Goal: Task Accomplishment & Management: Manage account settings

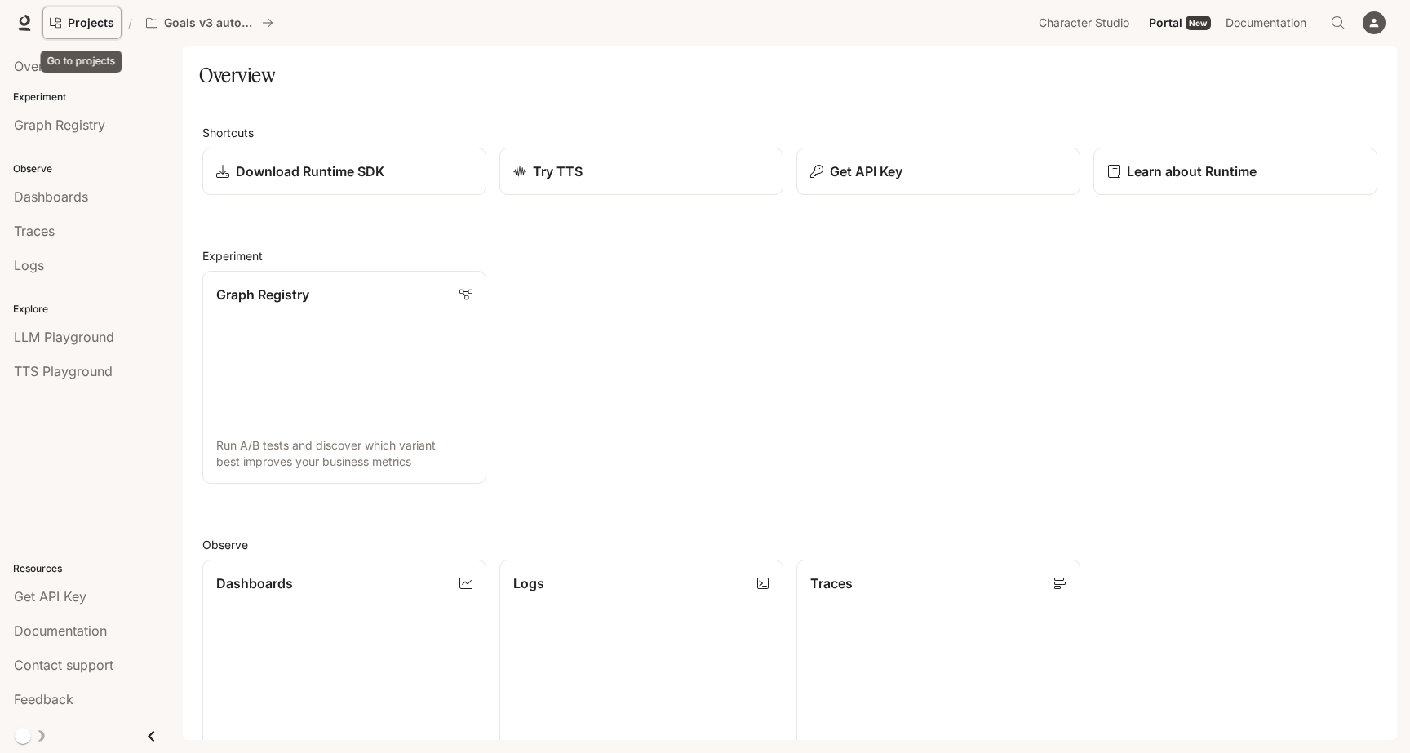
click at [81, 25] on span "Projects" at bounding box center [91, 23] width 47 height 14
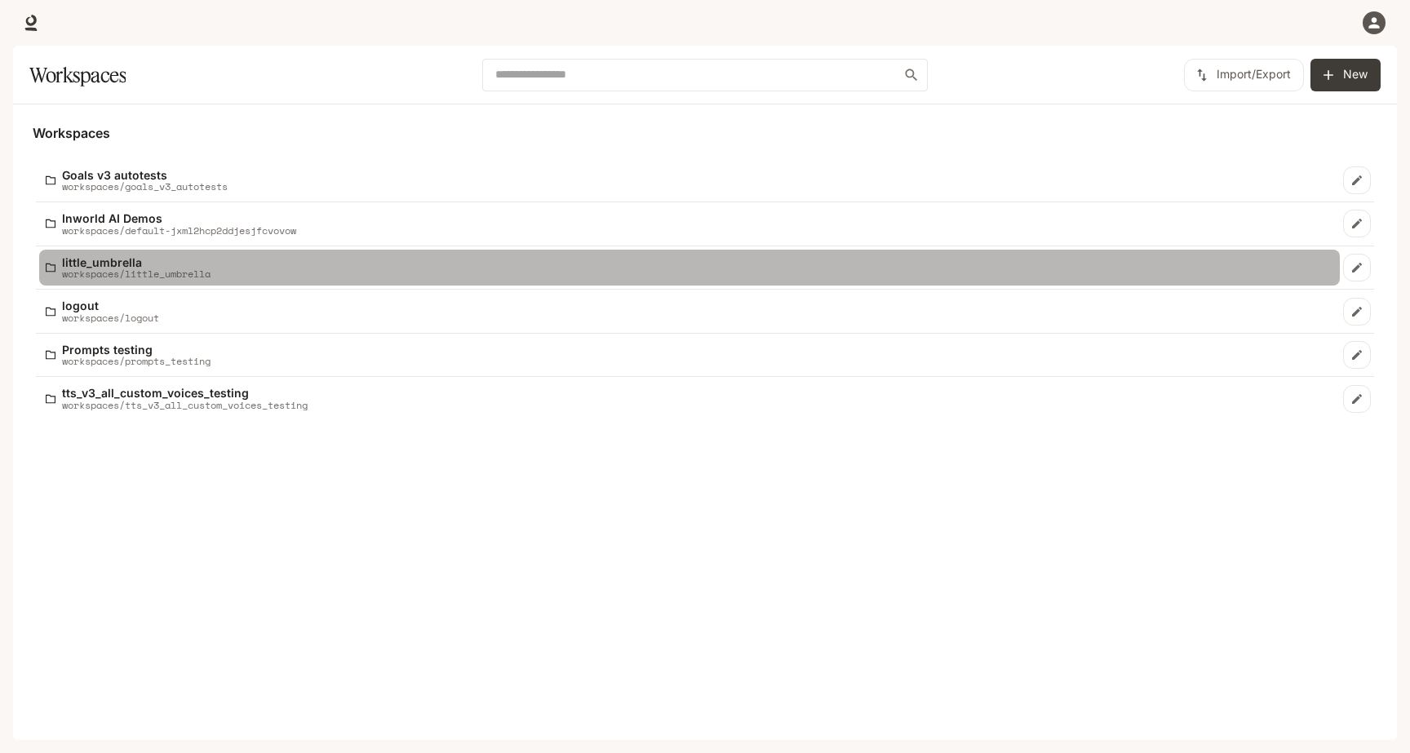
click at [185, 264] on p "little_umbrella" at bounding box center [136, 262] width 149 height 12
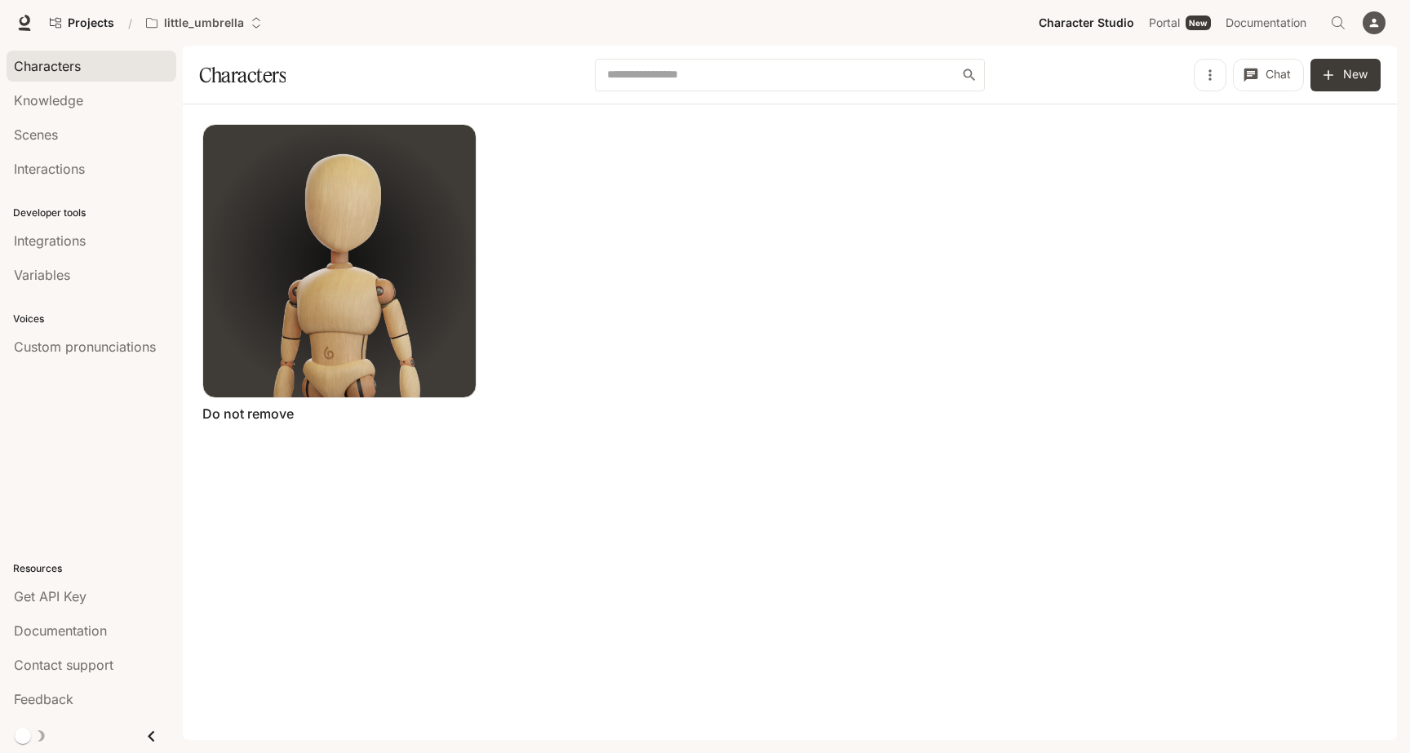
click at [1382, 27] on div "button" at bounding box center [1374, 22] width 23 height 23
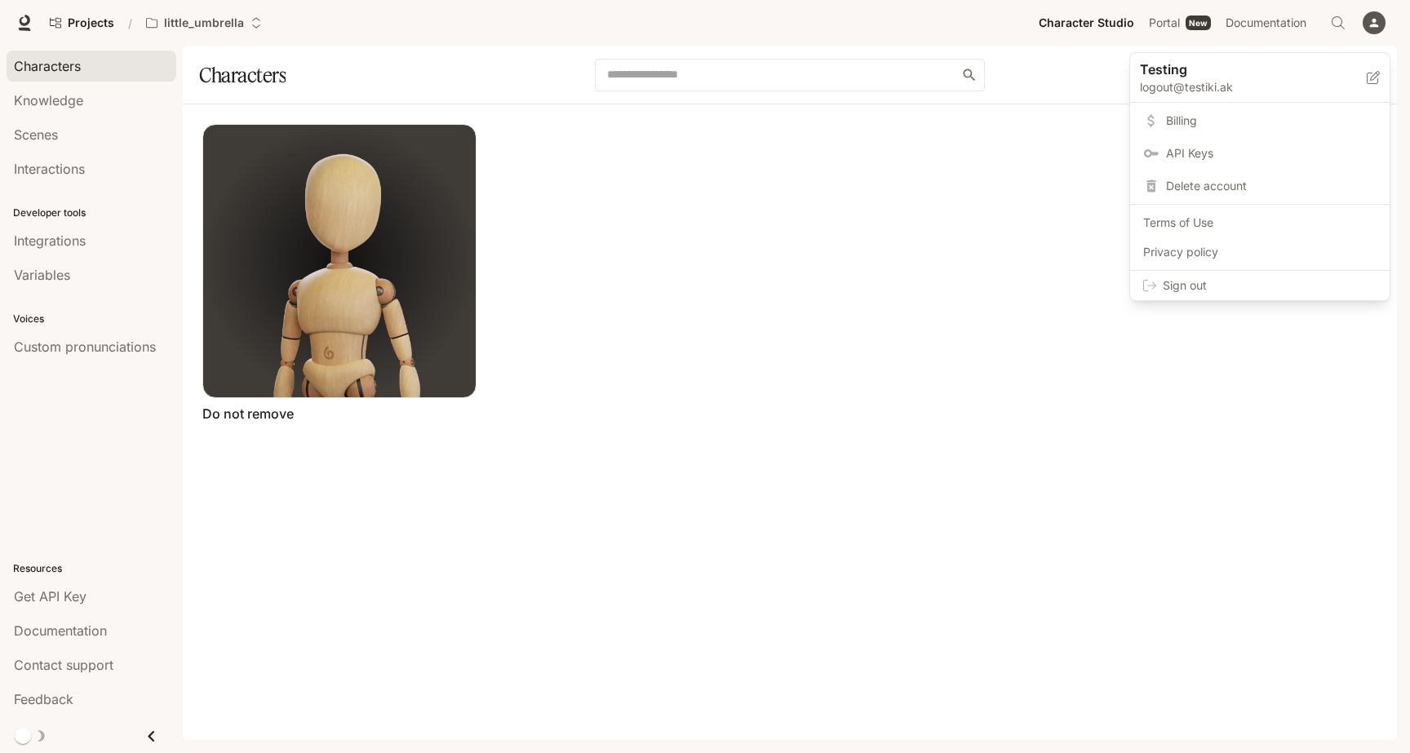
click at [1215, 159] on span "API Keys" at bounding box center [1271, 153] width 211 height 16
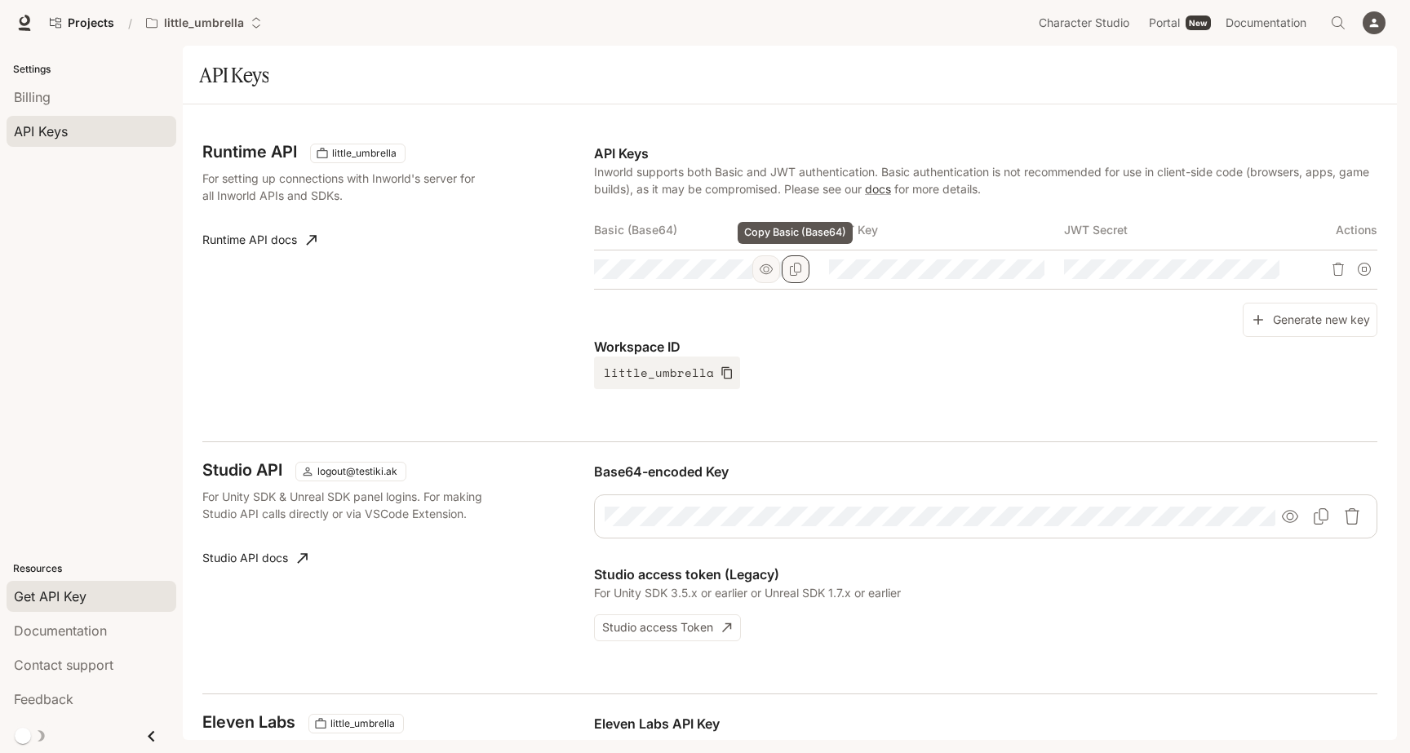
click at [792, 278] on button "Copy Basic (Base64)" at bounding box center [796, 269] width 28 height 28
click at [1370, 29] on div "button" at bounding box center [1374, 22] width 23 height 23
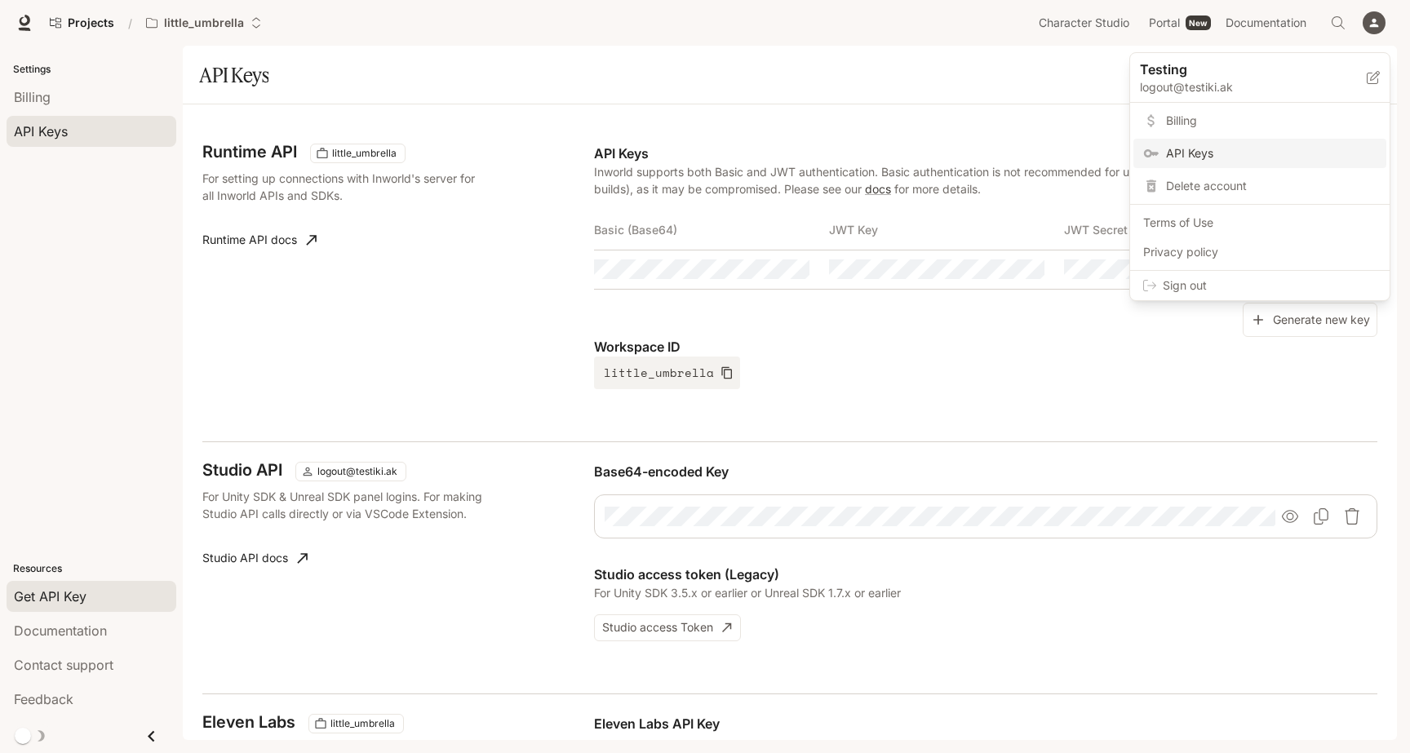
click at [91, 27] on div at bounding box center [705, 376] width 1410 height 753
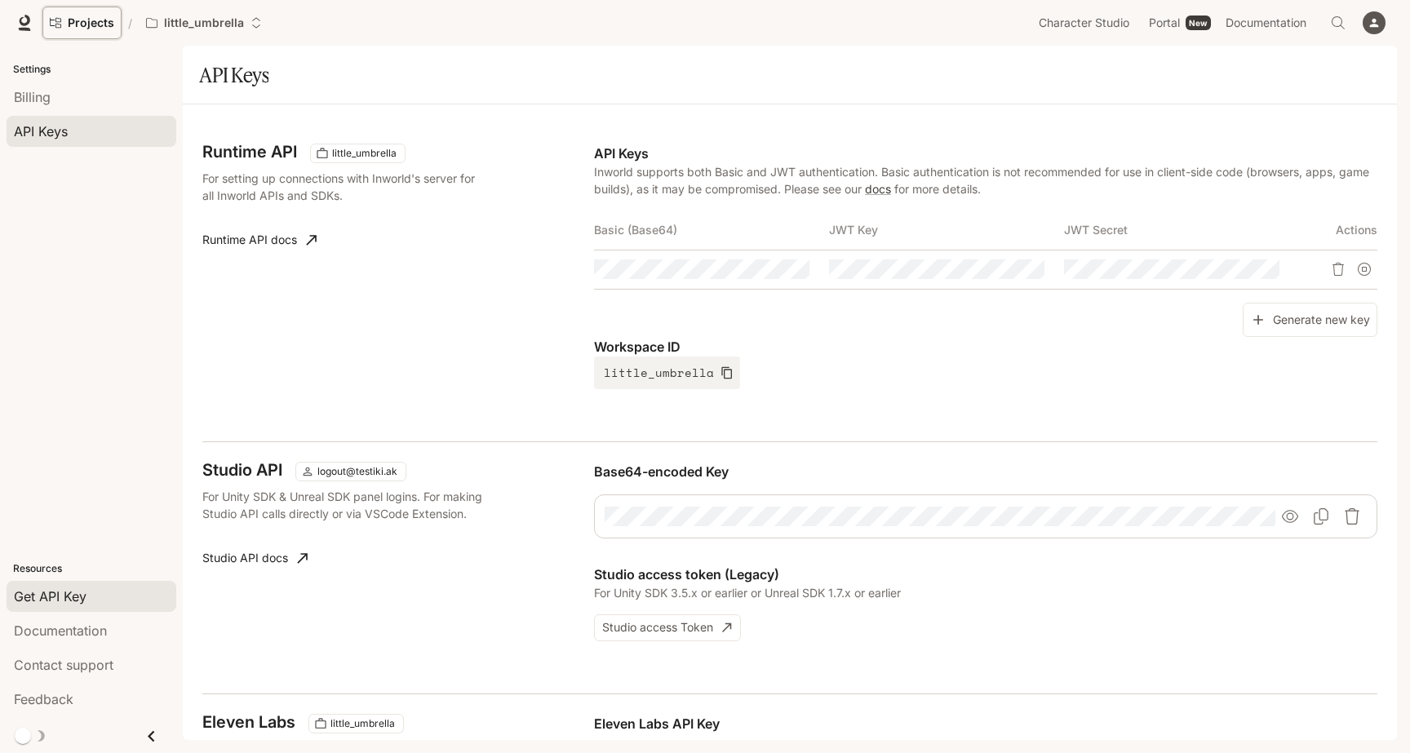
click at [98, 16] on span "Projects" at bounding box center [91, 23] width 47 height 14
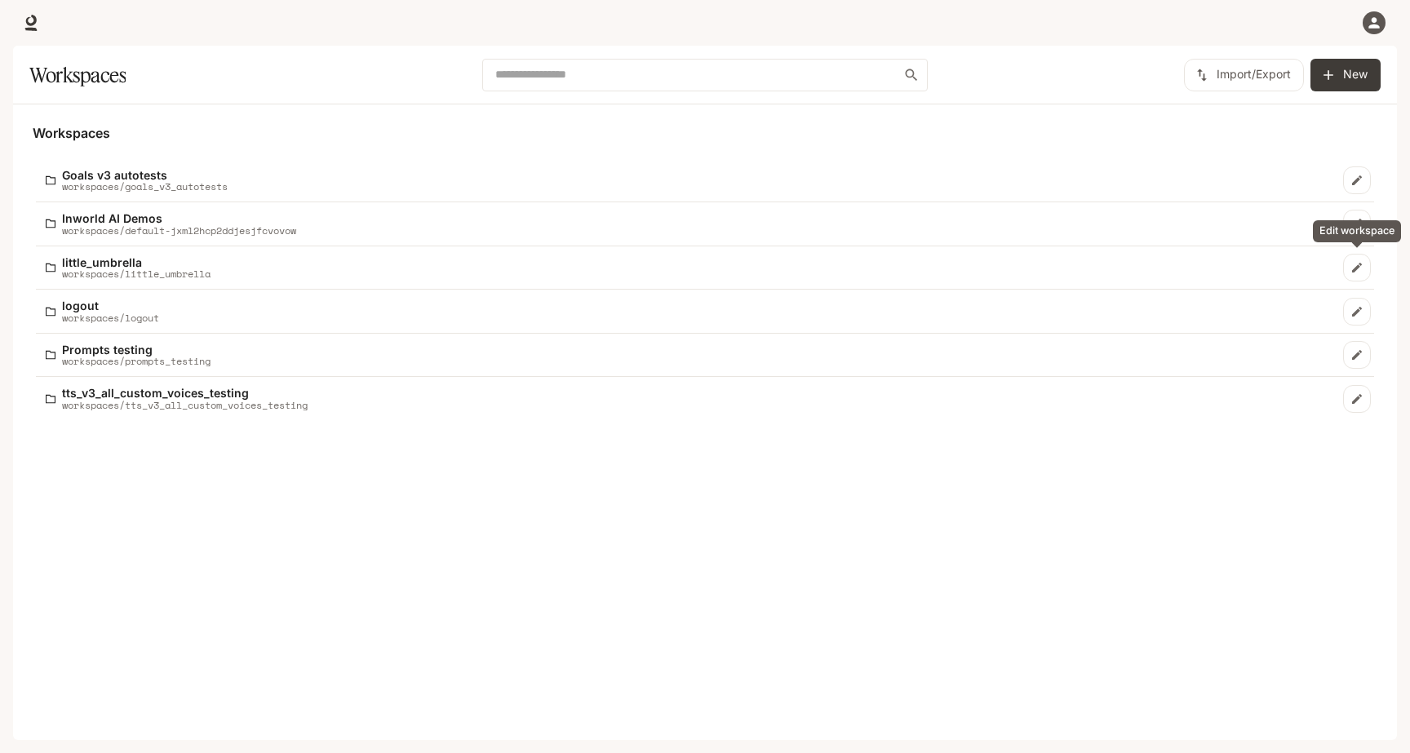
click at [1357, 272] on icon "Edit workspace" at bounding box center [1357, 267] width 13 height 13
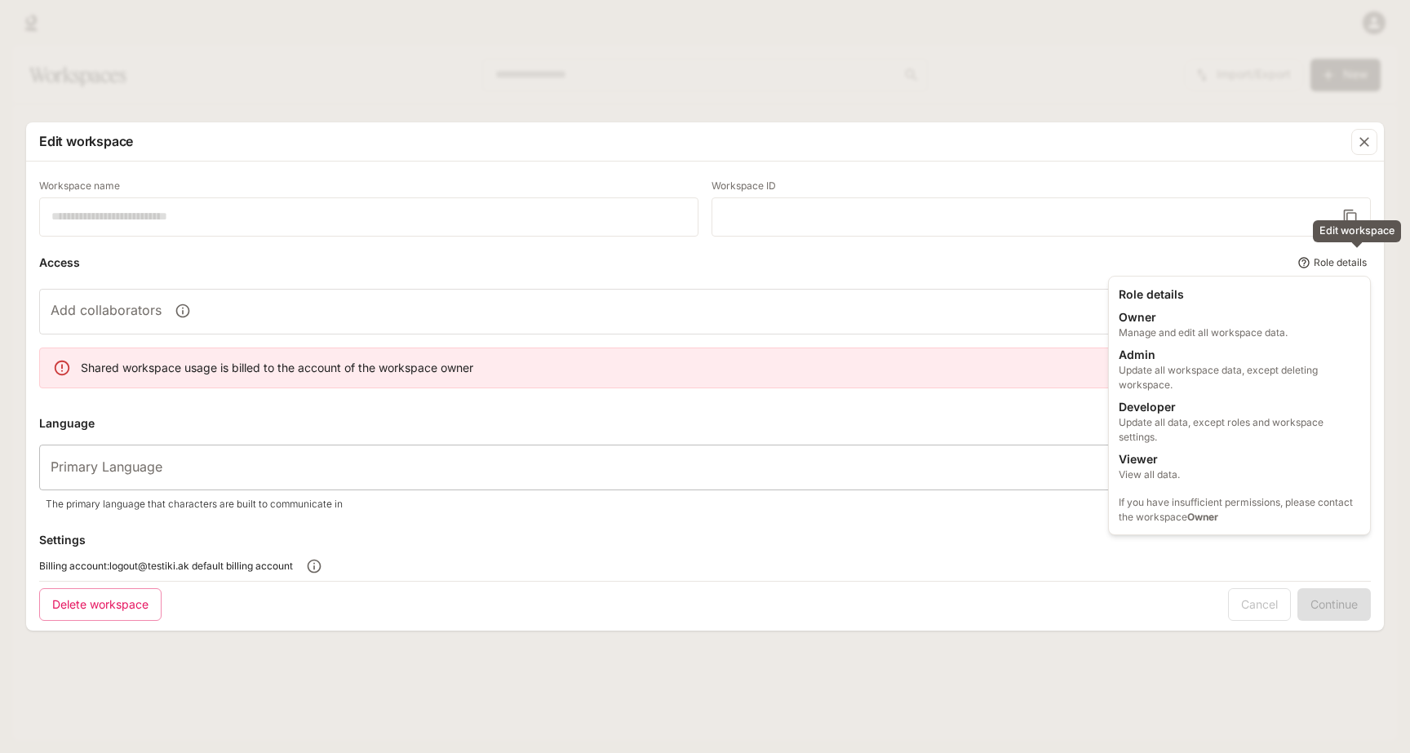
type input "**********"
type input "*****"
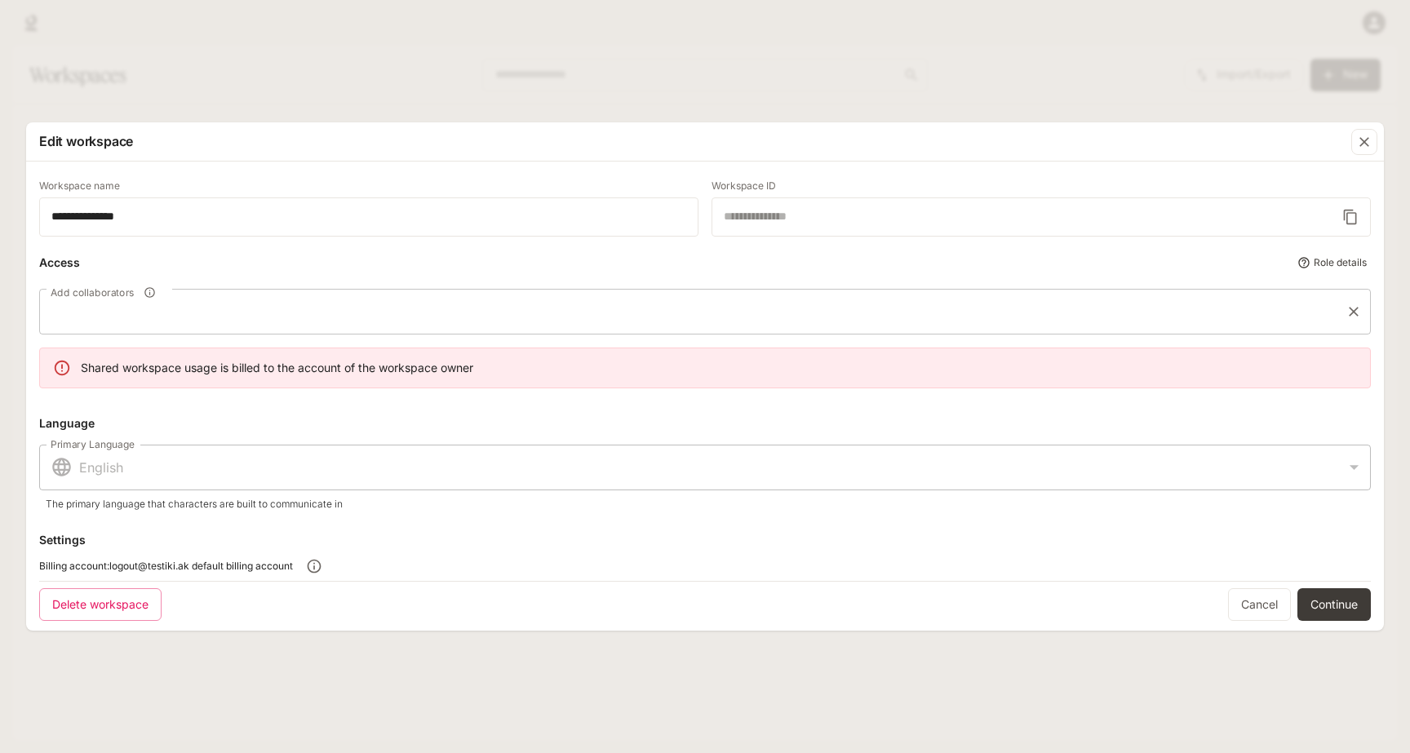
click at [299, 322] on input "Add collaborators" at bounding box center [693, 311] width 1293 height 31
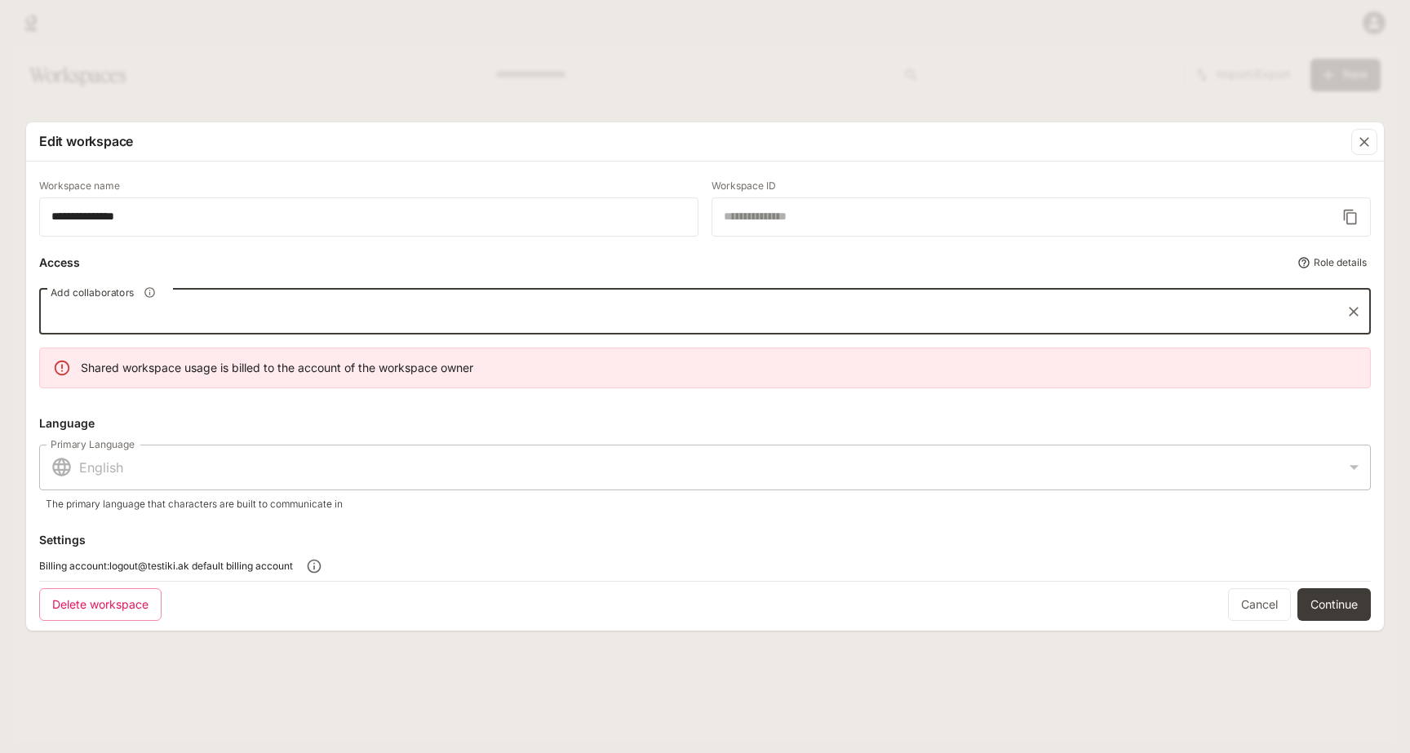
paste input "**********"
type input "**********"
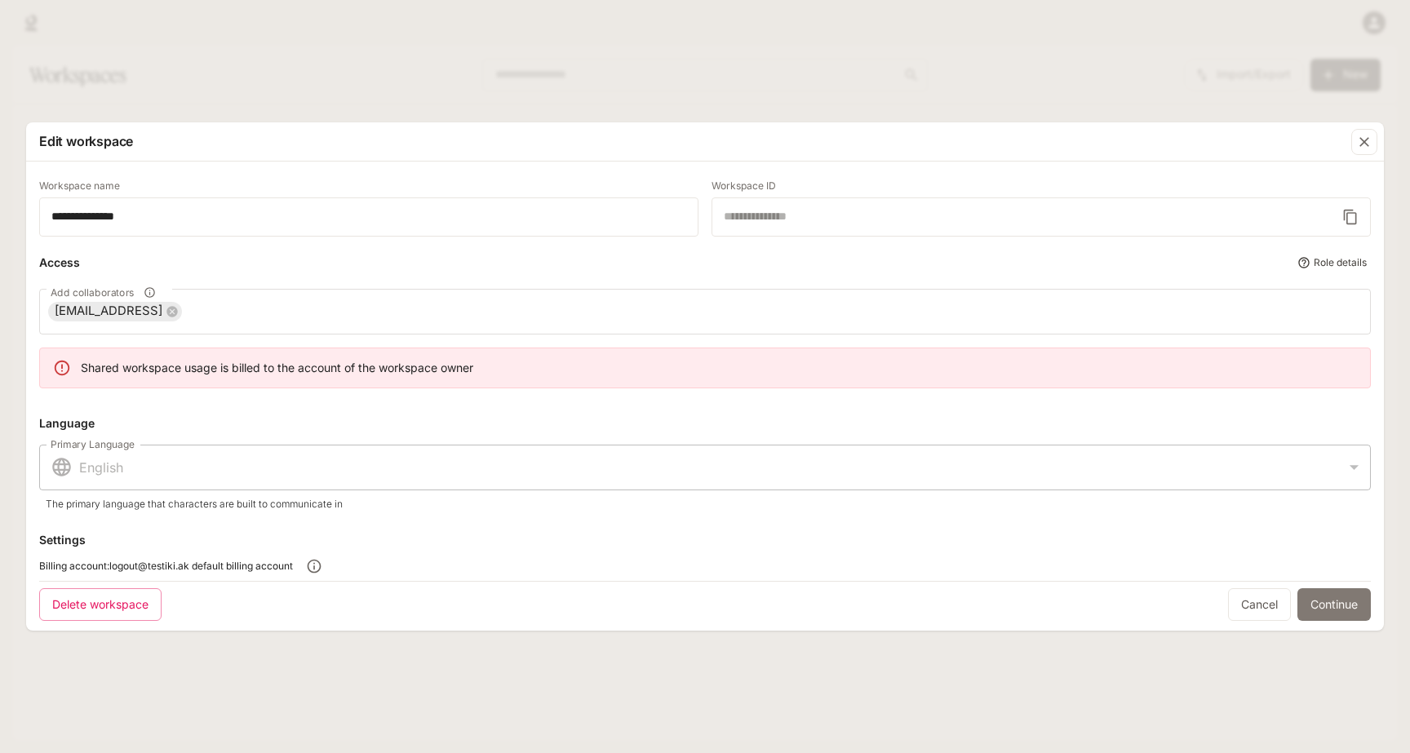
click at [1330, 618] on button "Continue" at bounding box center [1334, 604] width 73 height 33
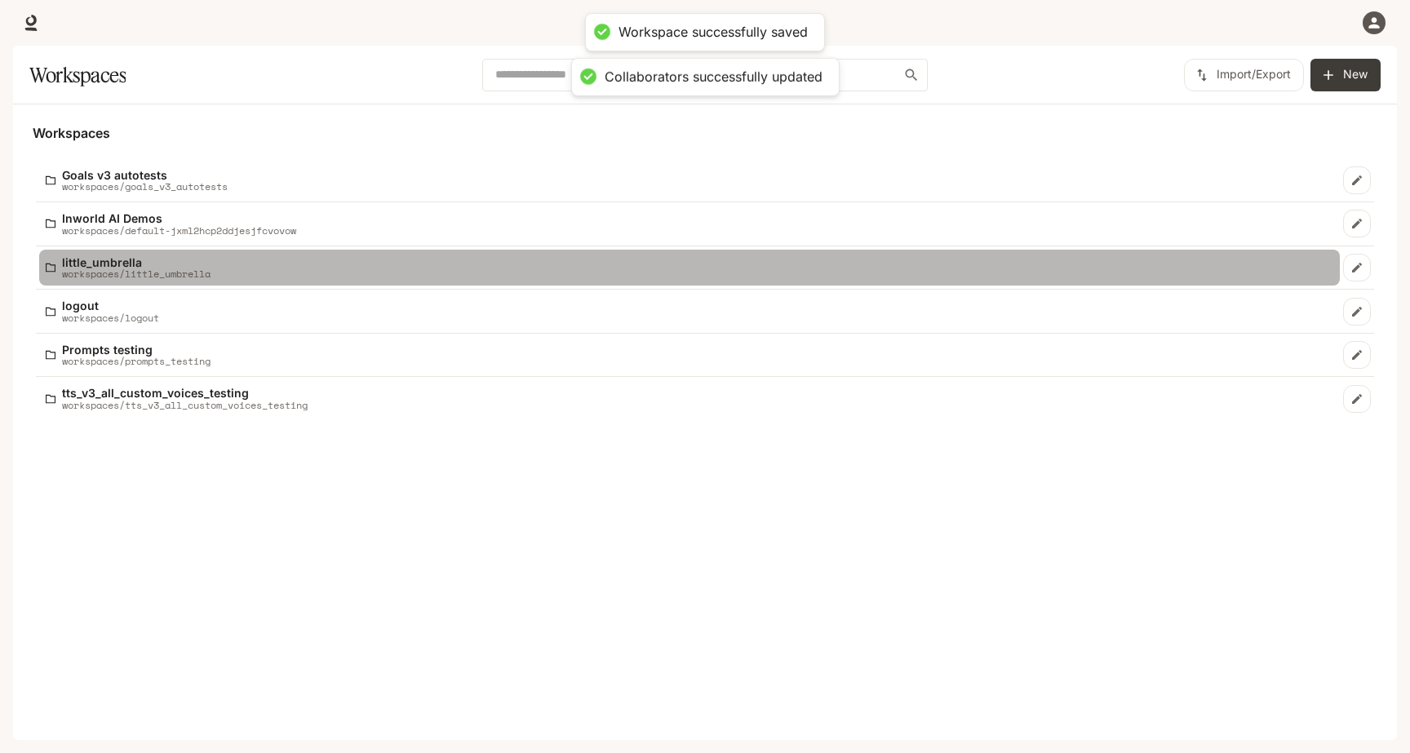
click at [627, 268] on div "little_umbrella workspaces/little_umbrella" at bounding box center [690, 268] width 1288 height 24
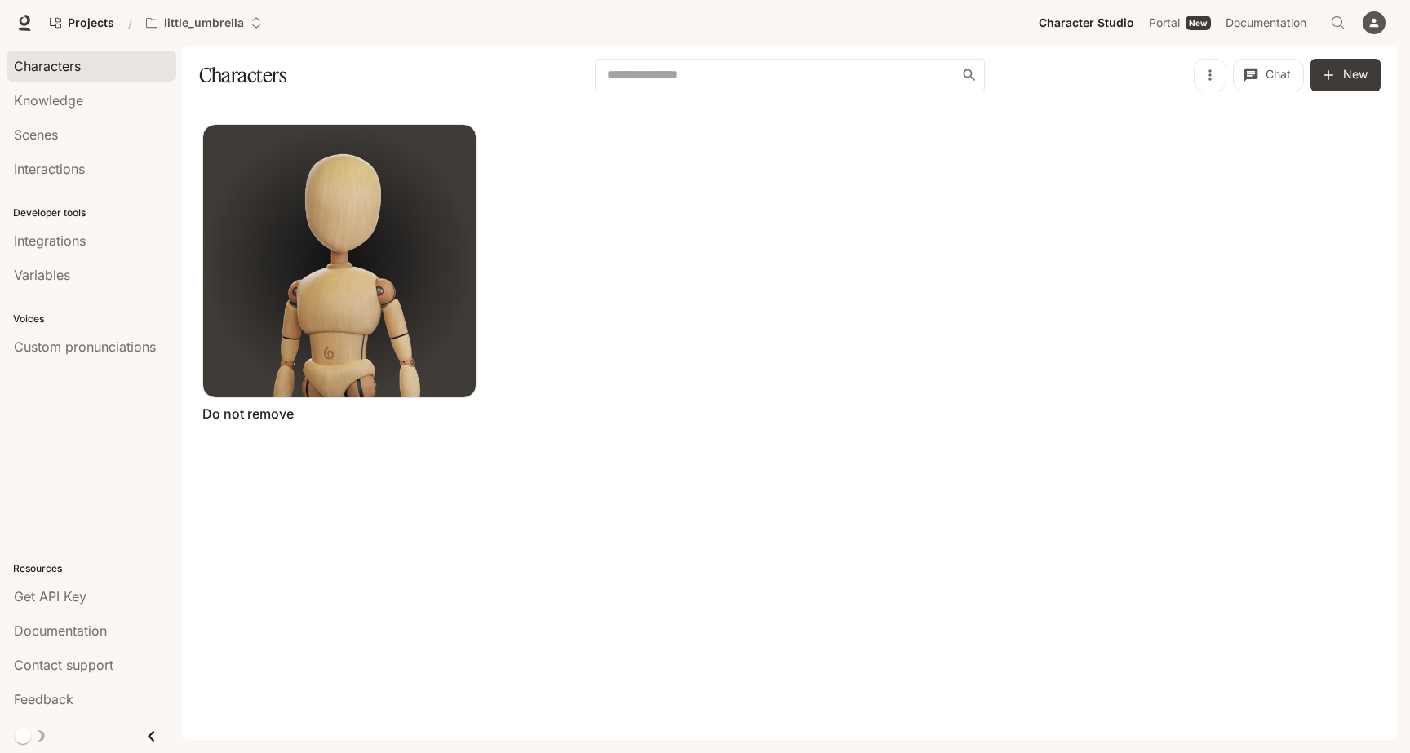
click at [1379, 22] on icon "button" at bounding box center [1374, 22] width 13 height 13
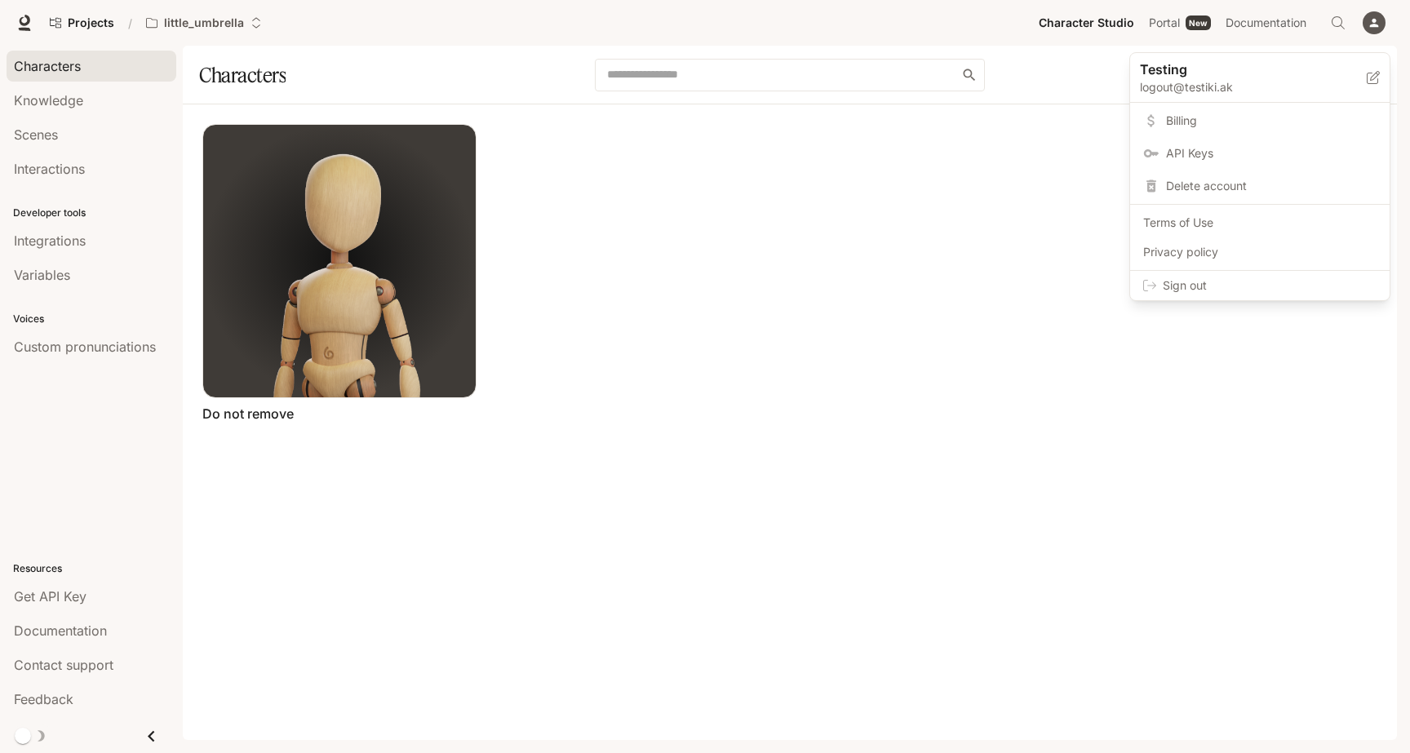
click at [1239, 149] on span "API Keys" at bounding box center [1271, 153] width 211 height 16
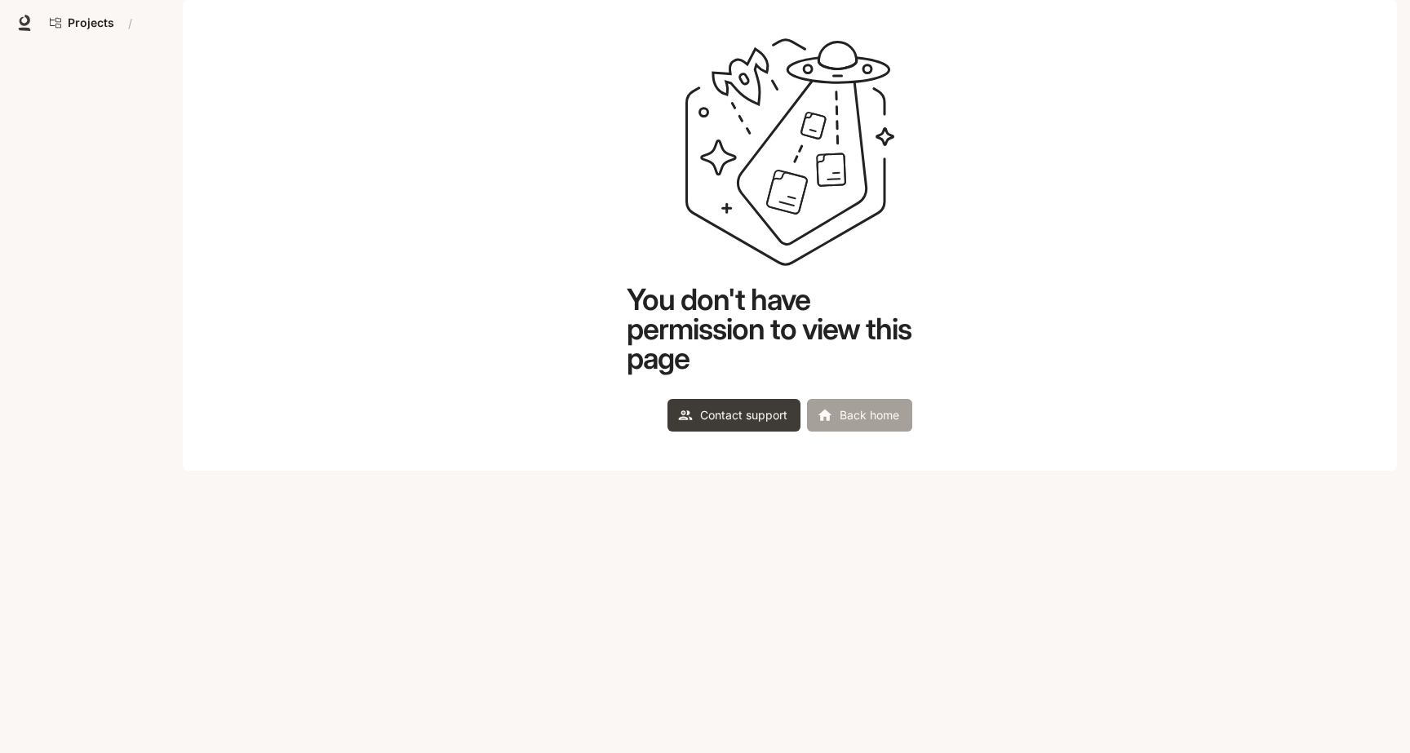
click at [869, 432] on link "Back home" at bounding box center [859, 415] width 105 height 33
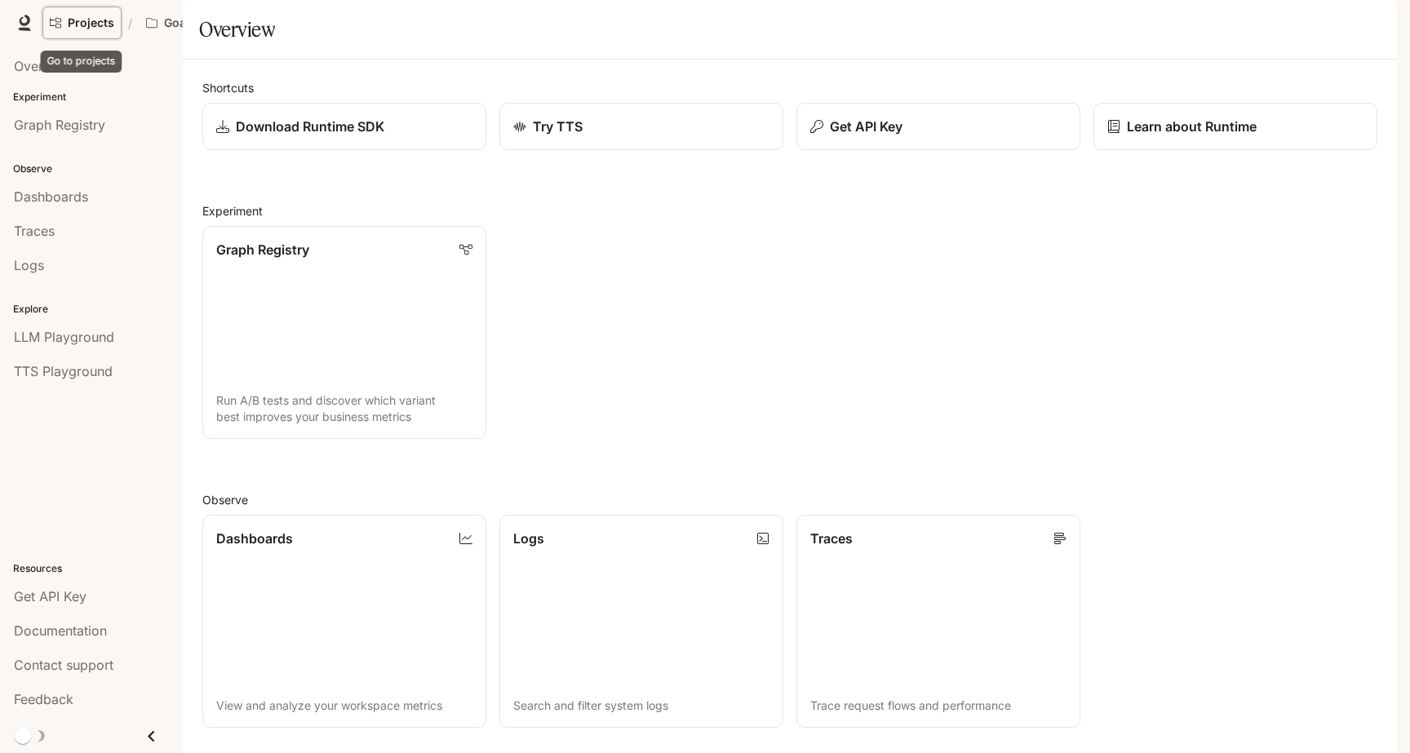
click at [87, 20] on span "Projects" at bounding box center [91, 23] width 47 height 14
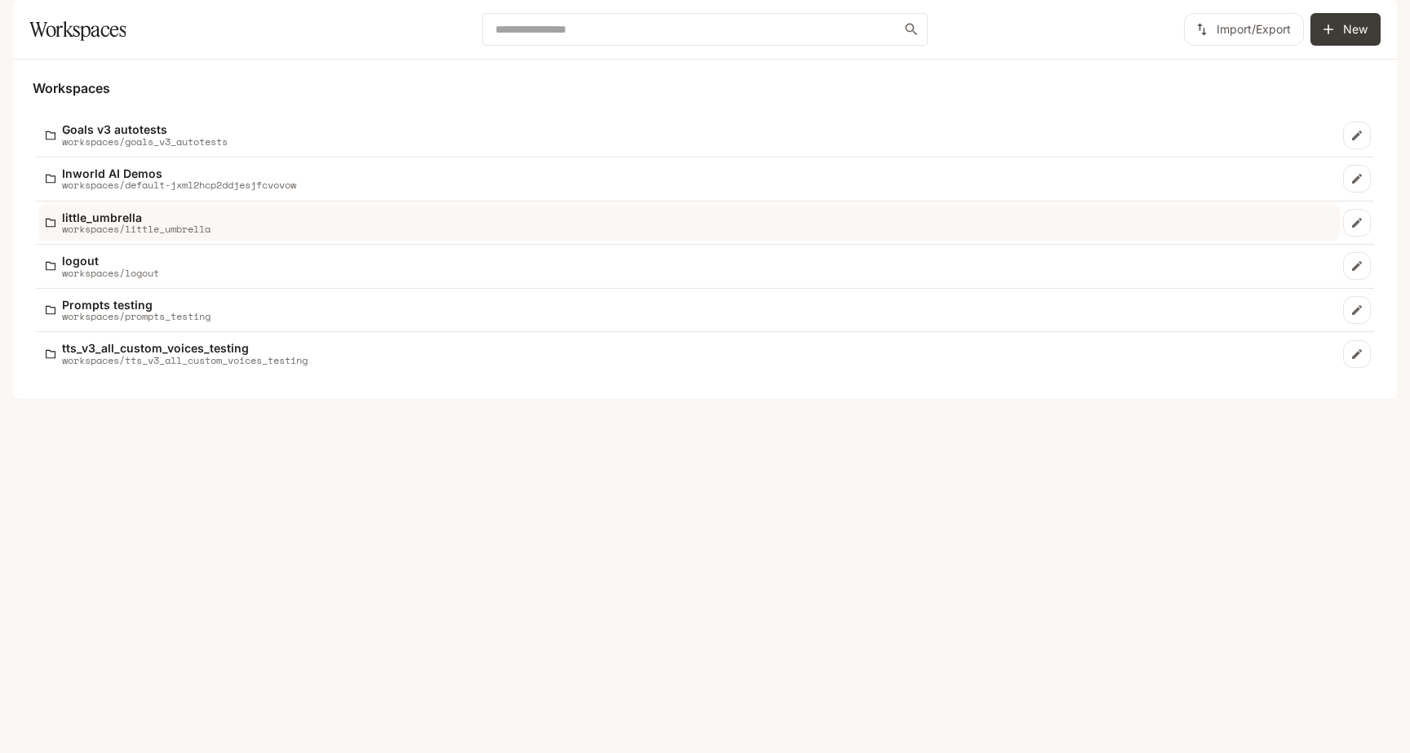
click at [144, 224] on p "little_umbrella" at bounding box center [136, 217] width 149 height 12
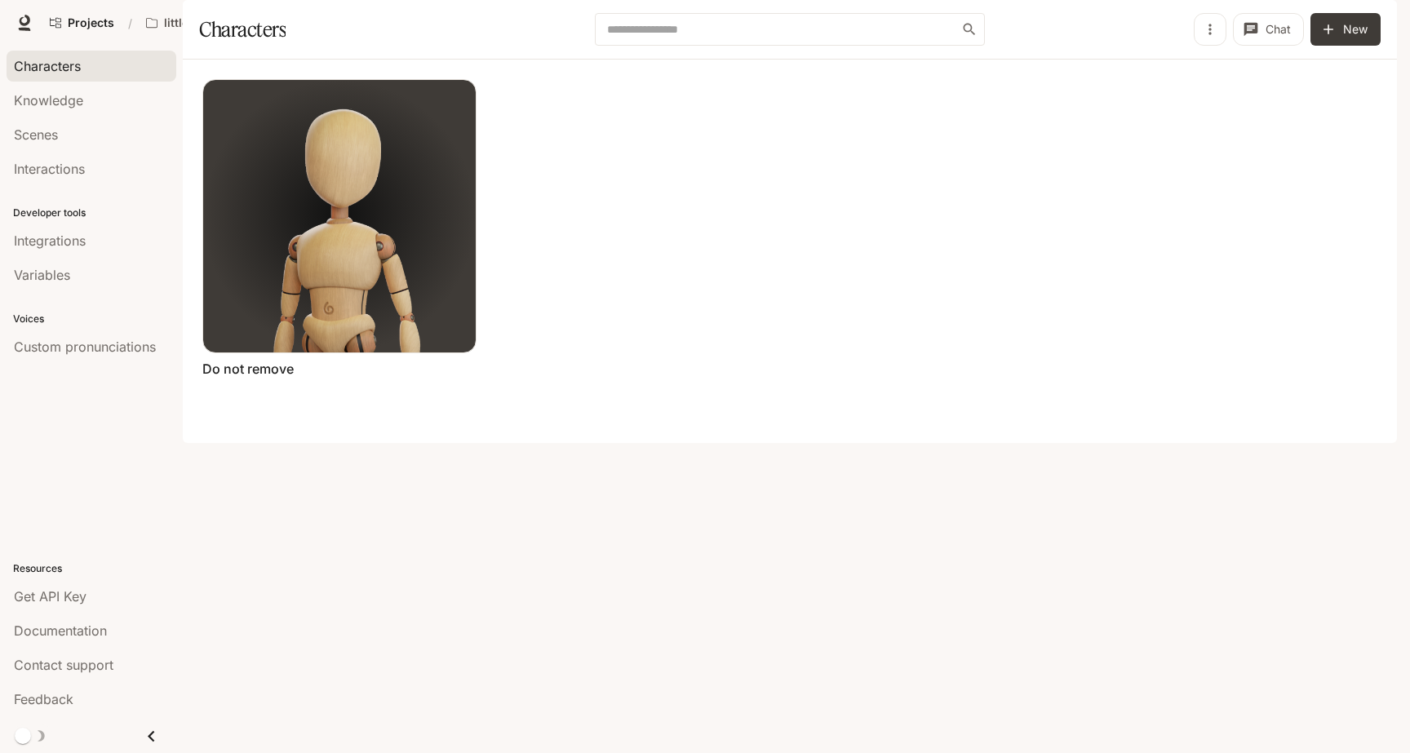
click at [1376, 25] on icon "button" at bounding box center [1374, 23] width 9 height 9
click at [1227, 150] on span "API Keys" at bounding box center [1271, 153] width 211 height 16
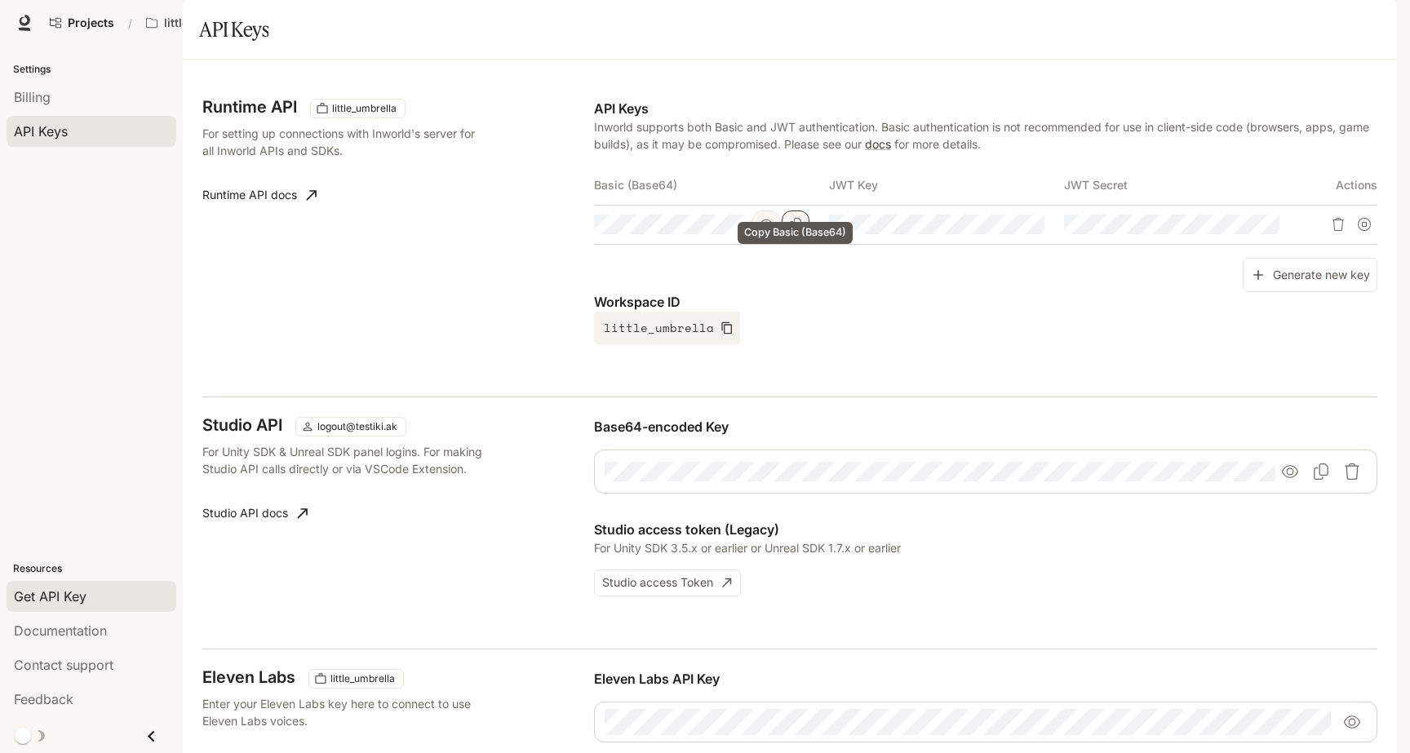
click at [795, 231] on icon "Copy Basic (Base64)" at bounding box center [795, 224] width 13 height 13
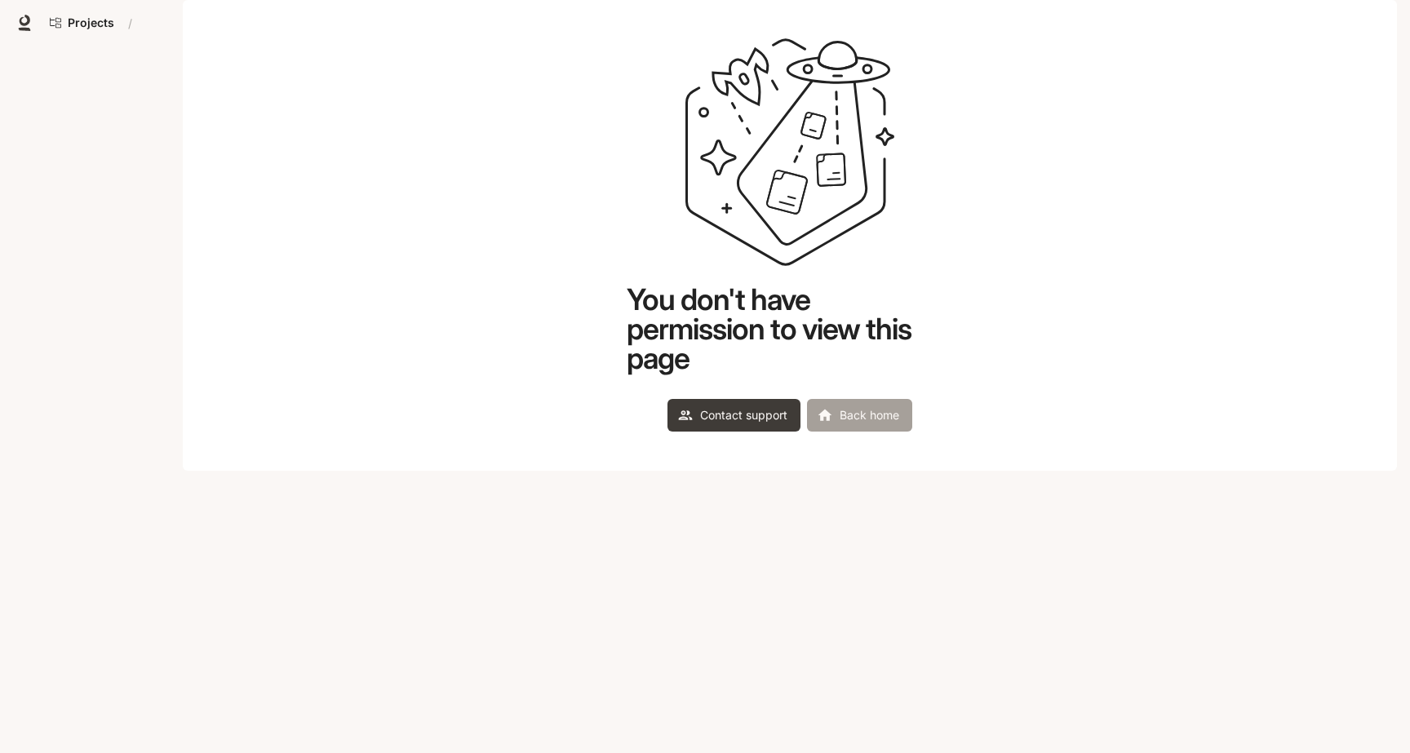
click at [855, 432] on link "Back home" at bounding box center [859, 415] width 105 height 33
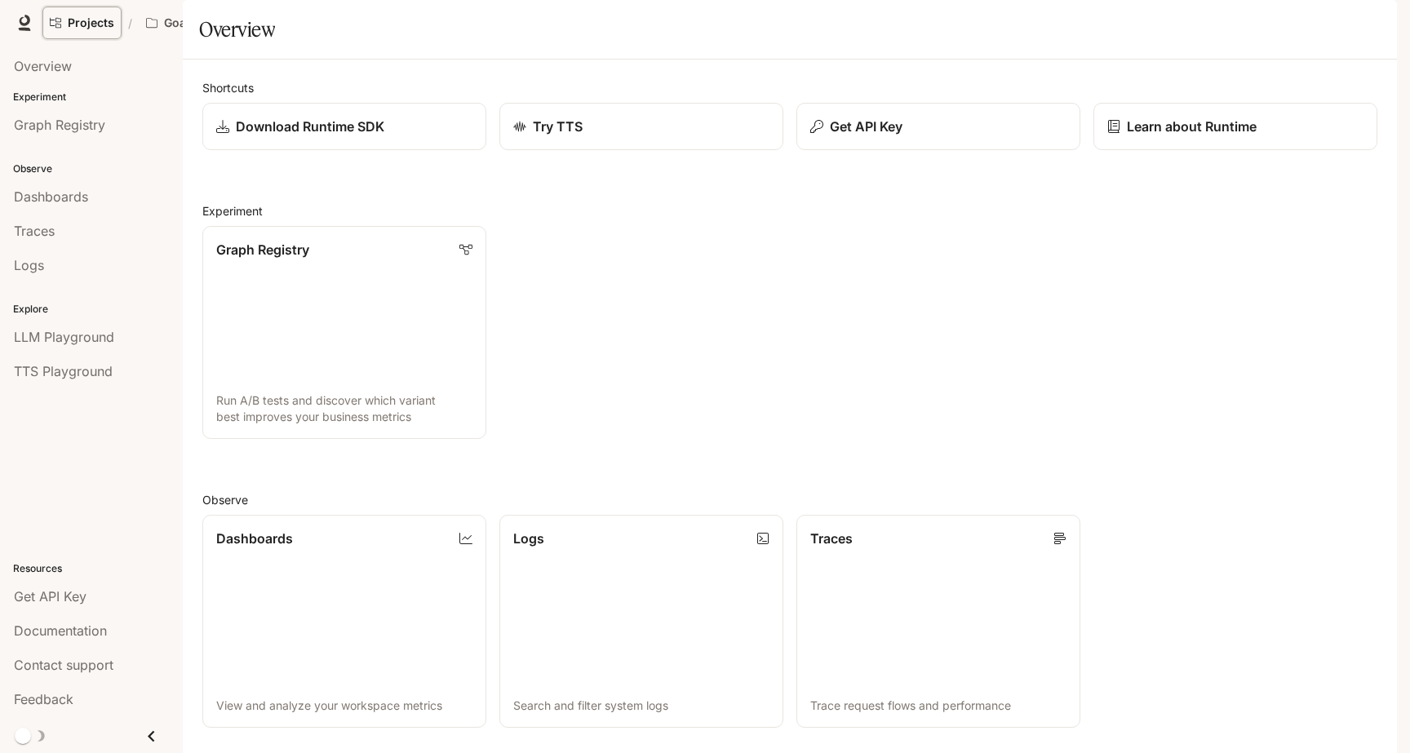
click at [102, 29] on span "Projects" at bounding box center [91, 23] width 47 height 14
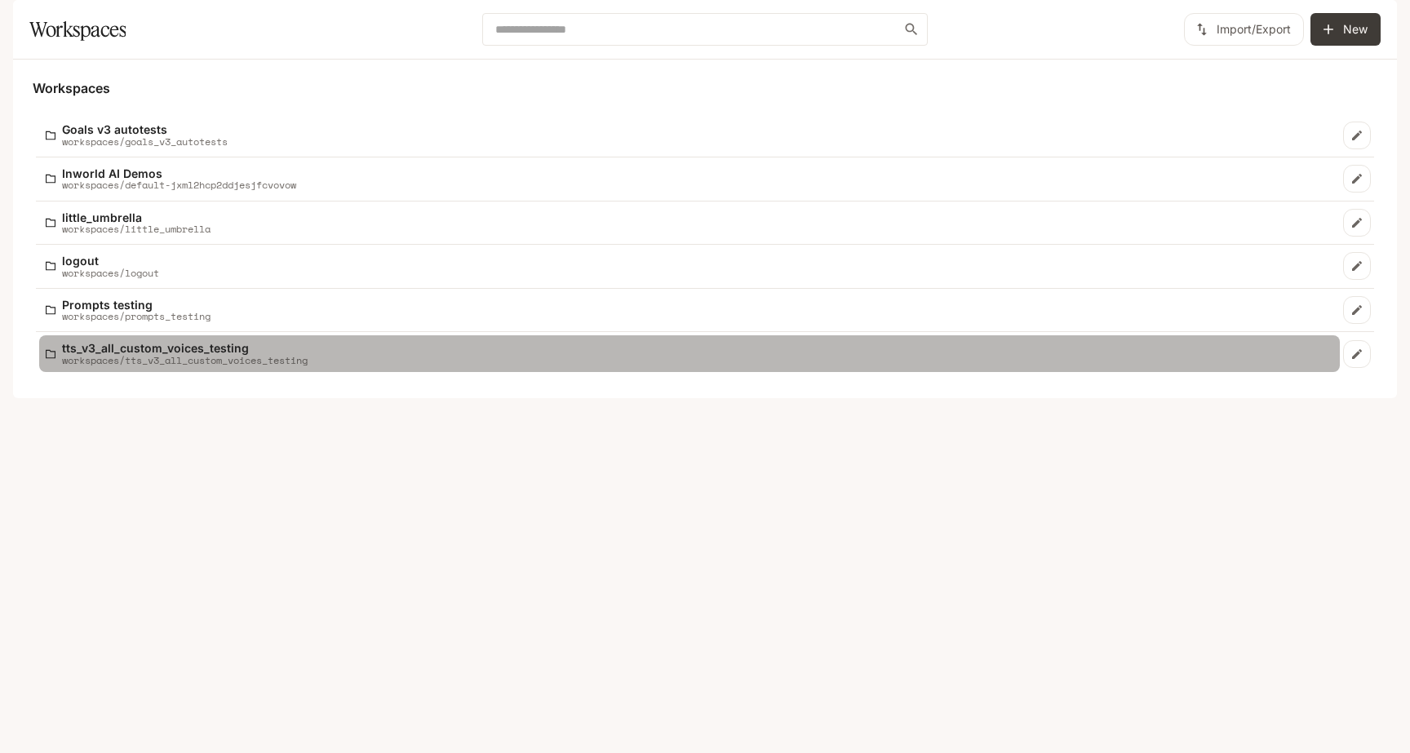
click at [221, 366] on p "workspaces/tts_v3_all_custom_voices_testing" at bounding box center [185, 360] width 246 height 11
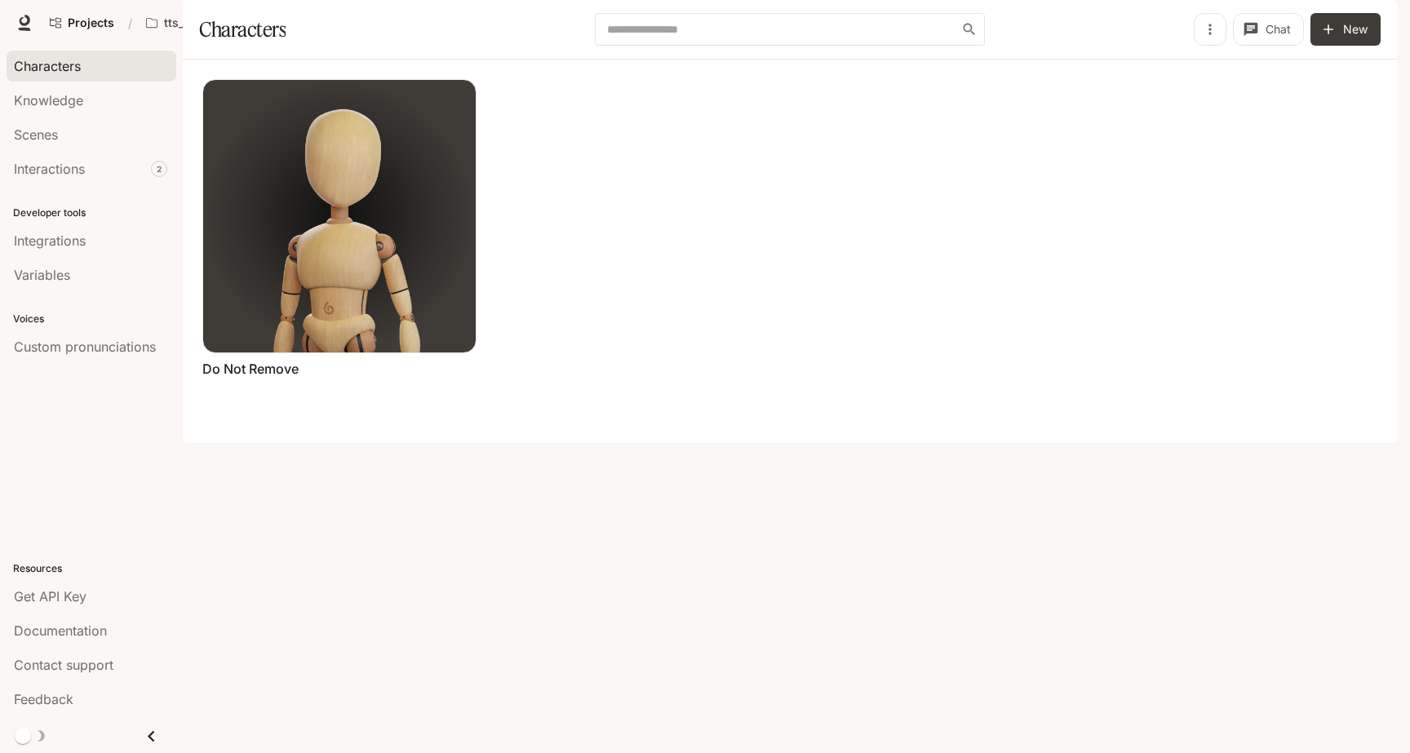
click at [1373, 16] on icon "button" at bounding box center [1374, 22] width 13 height 13
click at [1235, 158] on span "API Keys" at bounding box center [1271, 153] width 211 height 16
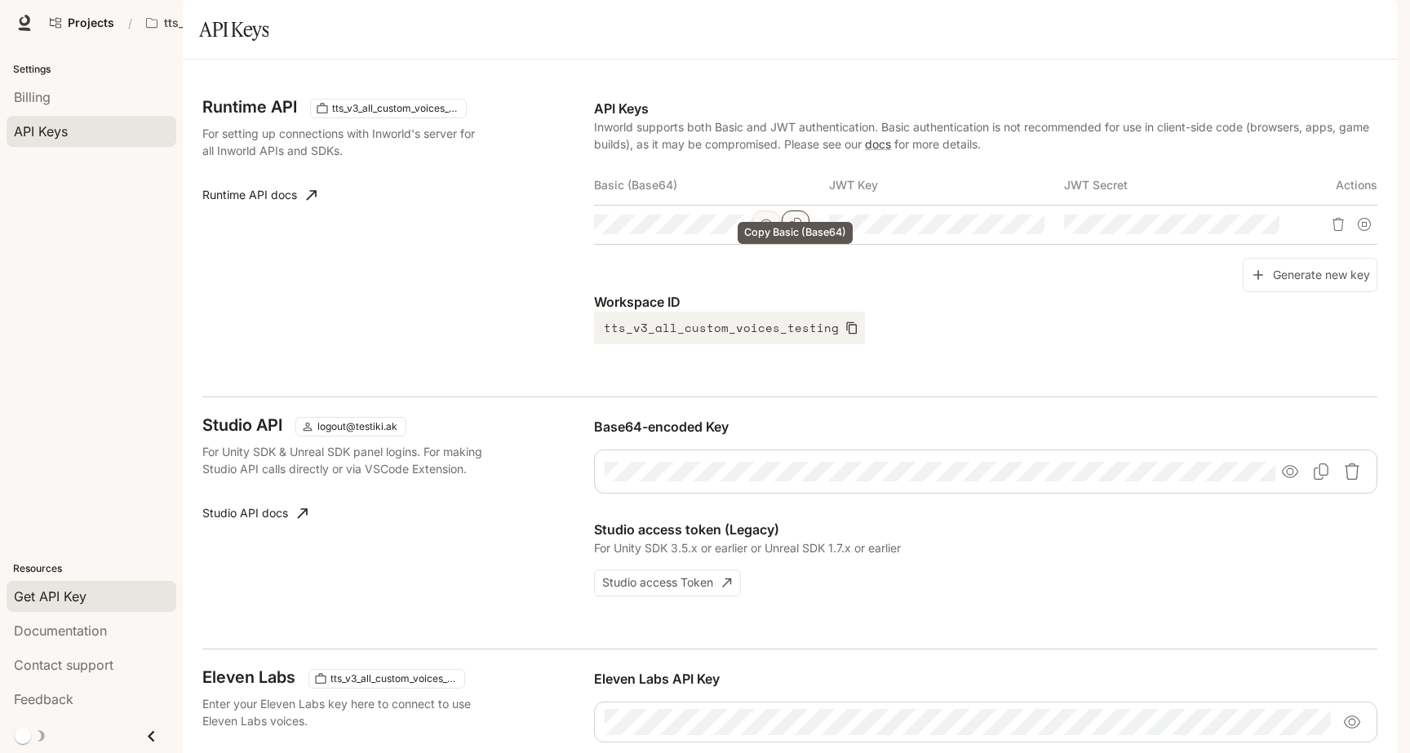
click at [802, 238] on button "Copy Basic (Base64)" at bounding box center [796, 225] width 28 height 28
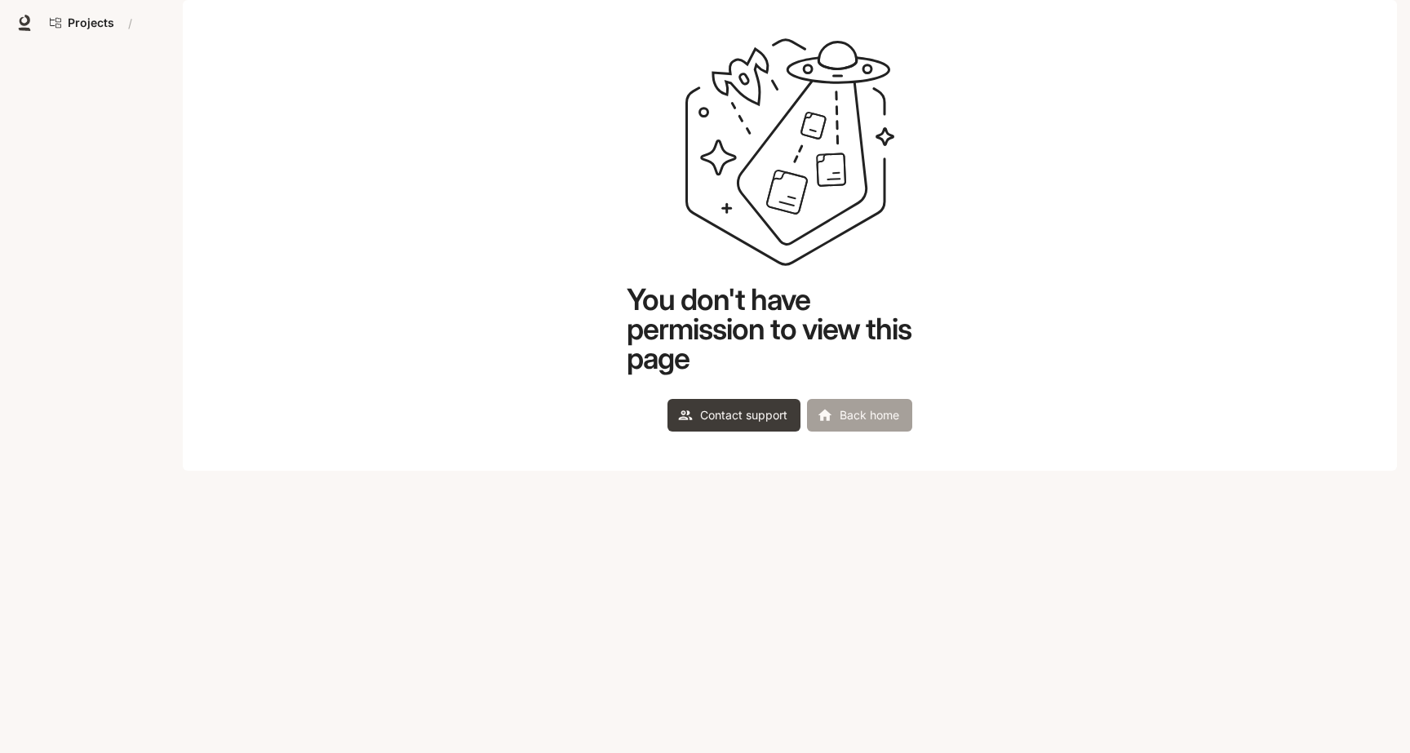
click at [858, 432] on link "Back home" at bounding box center [859, 415] width 105 height 33
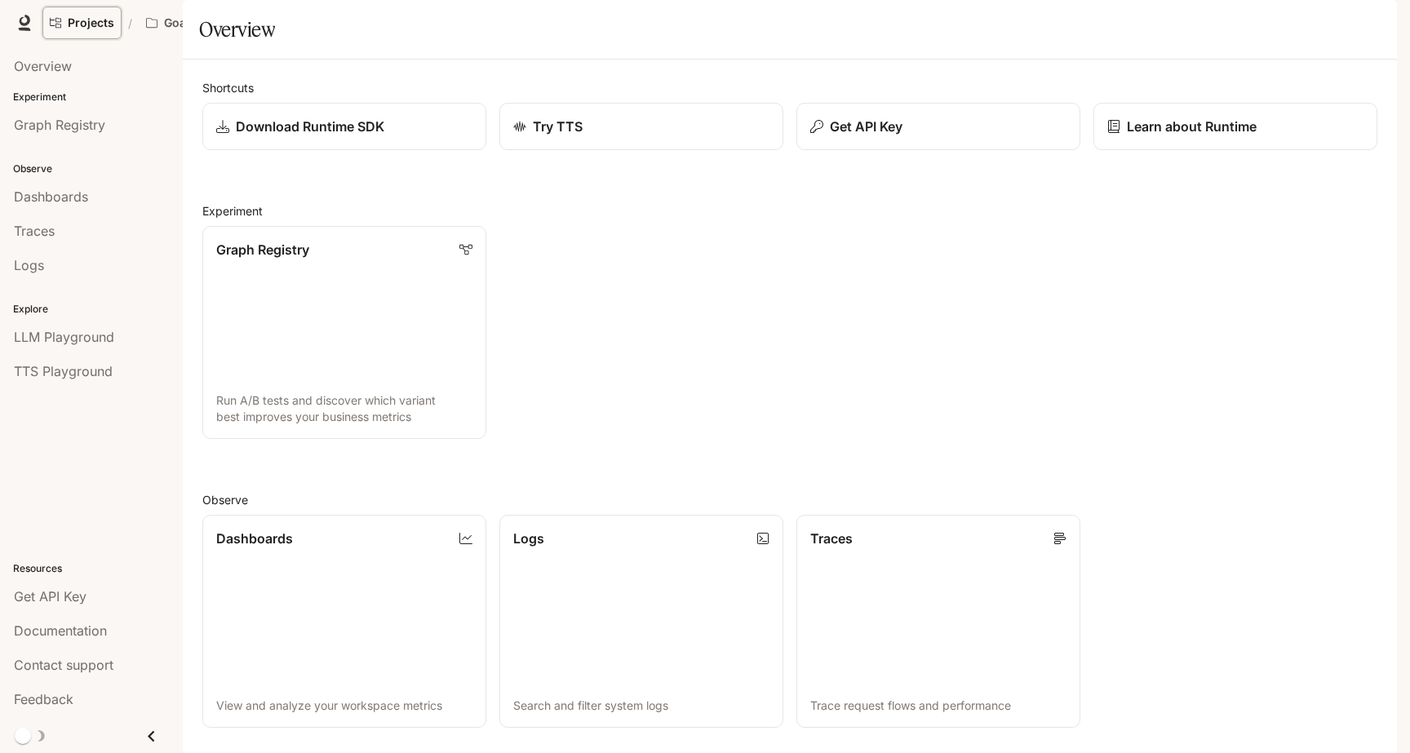
click at [95, 27] on span "Projects" at bounding box center [91, 23] width 47 height 14
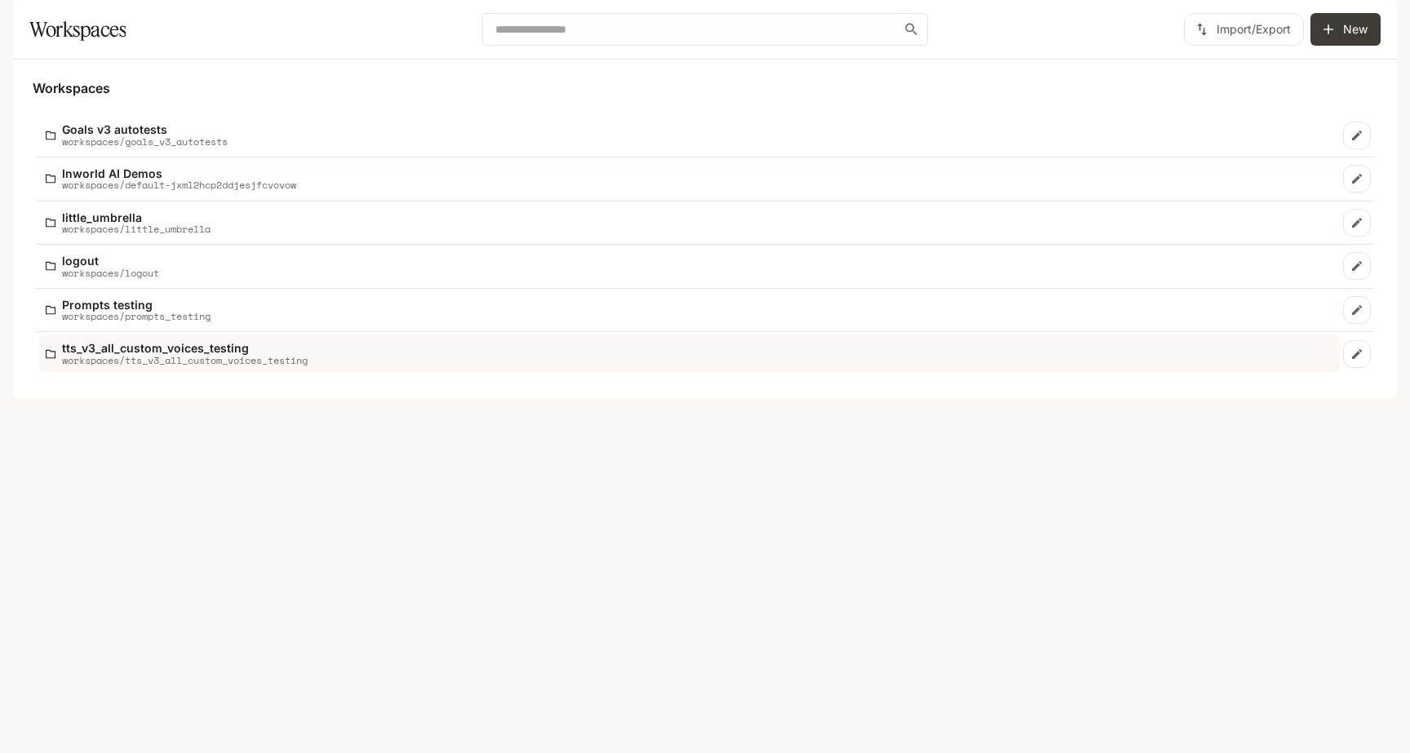
click at [241, 354] on p "tts_v3_all_custom_voices_testing" at bounding box center [185, 348] width 246 height 12
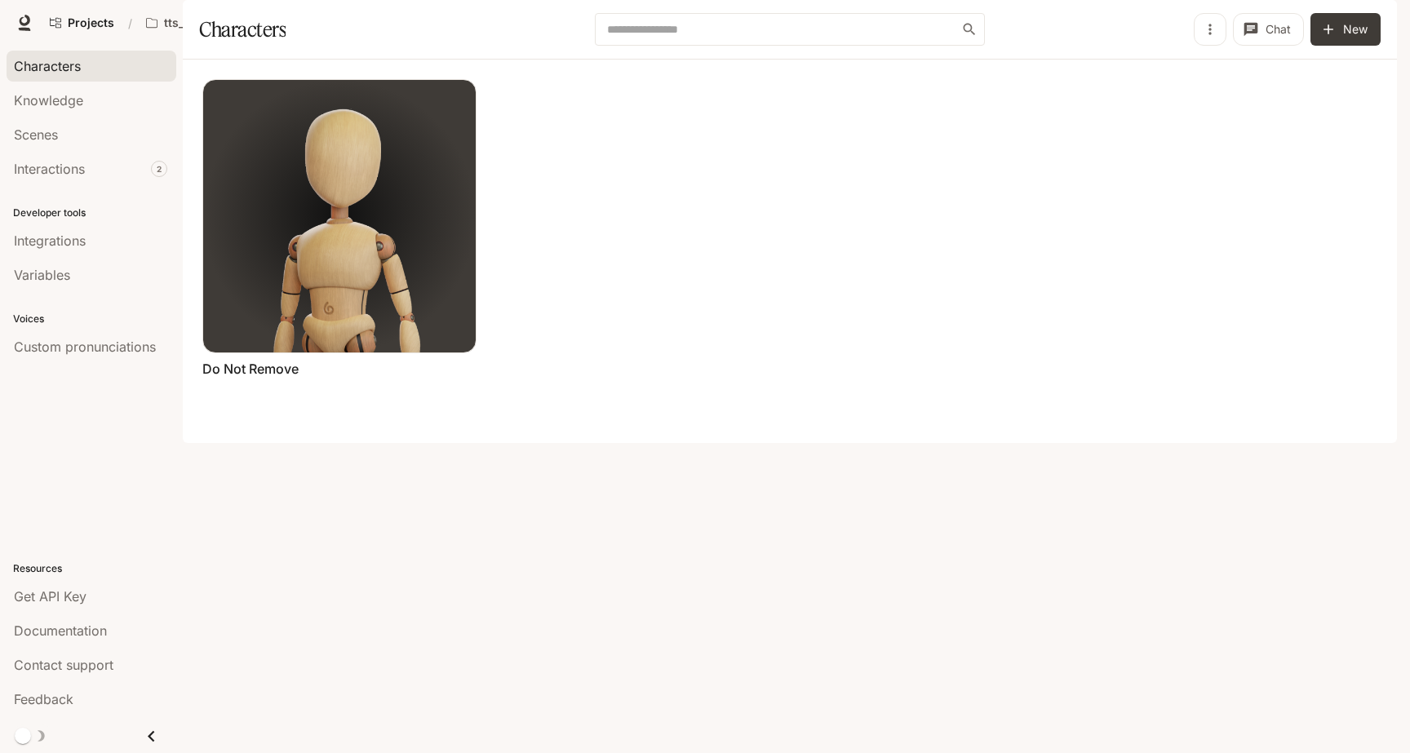
click at [1367, 37] on button "button" at bounding box center [1374, 23] width 33 height 33
click at [1210, 157] on span "API Keys" at bounding box center [1271, 153] width 211 height 16
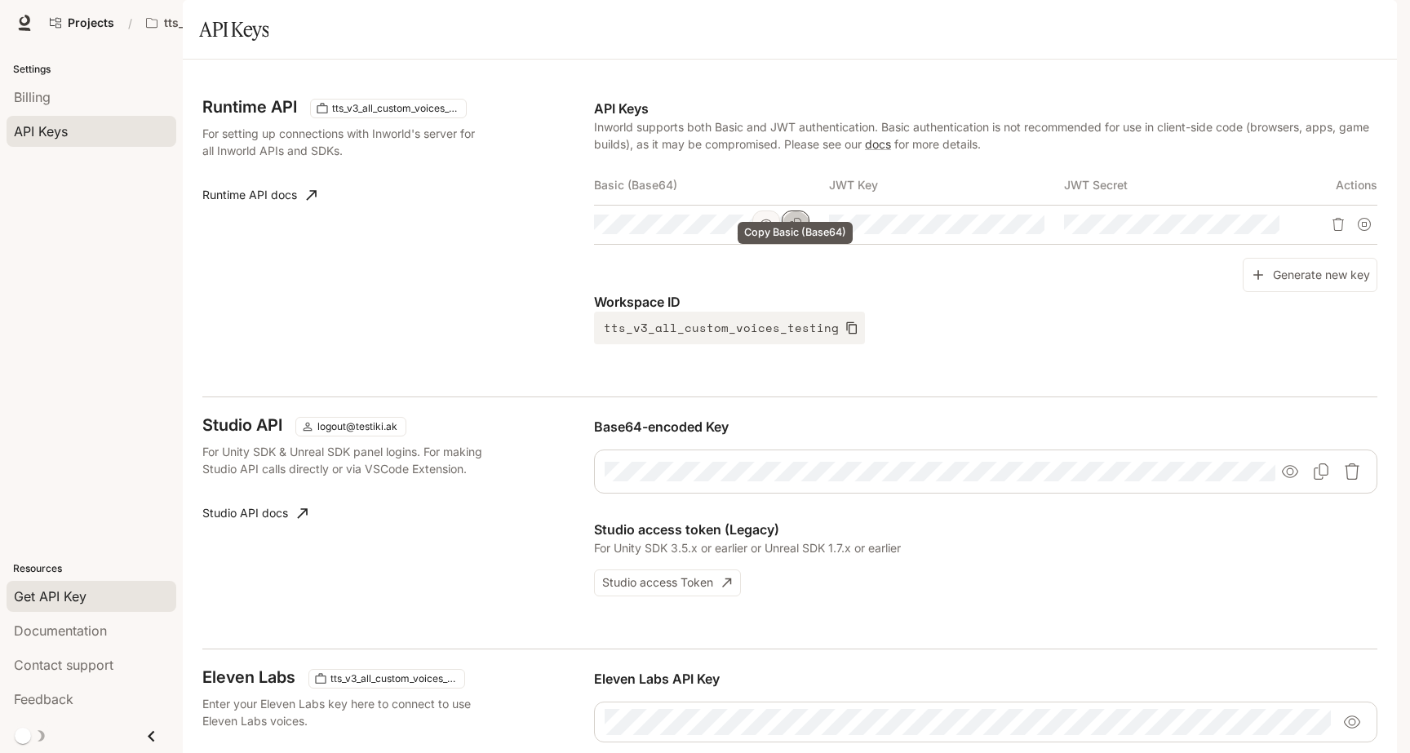
click at [799, 231] on icon "Copy Basic (Base64)" at bounding box center [795, 224] width 13 height 13
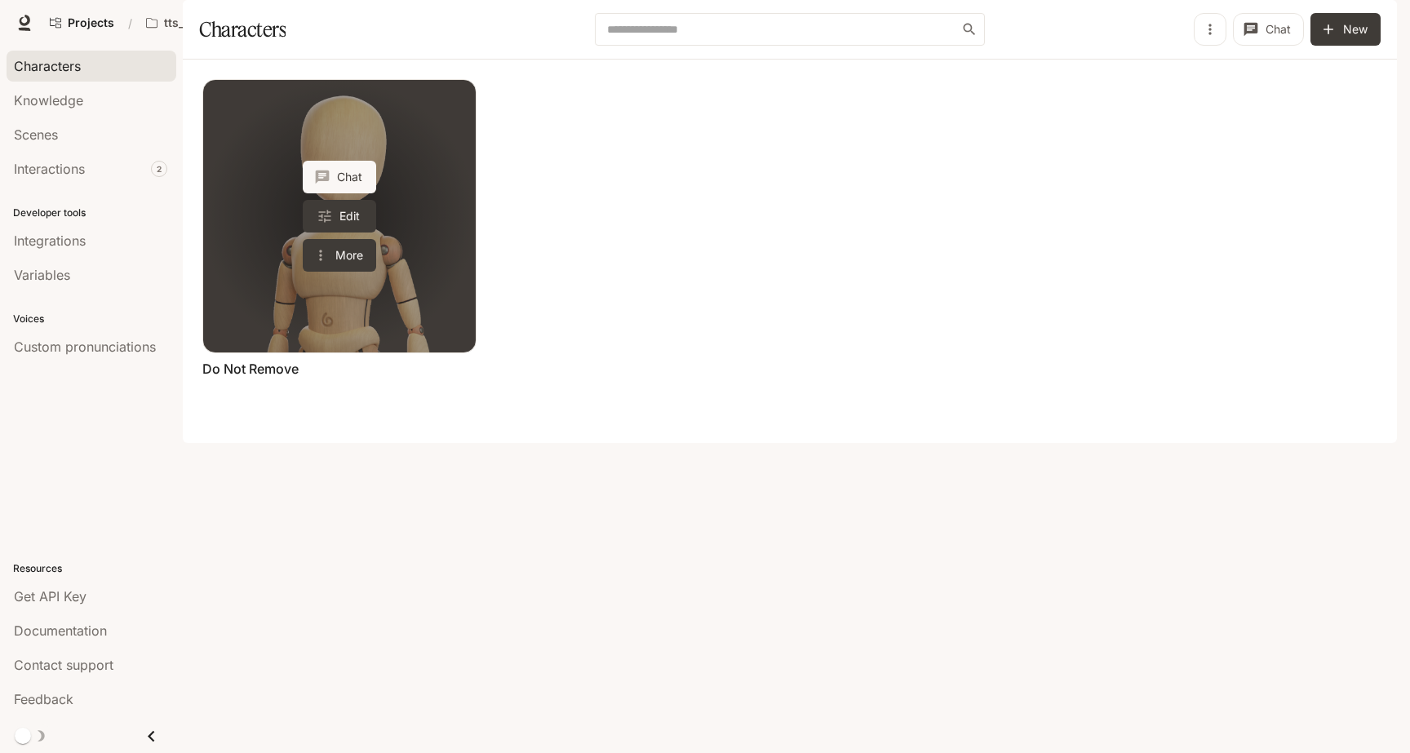
click at [420, 274] on link "Do Not Remove" at bounding box center [339, 216] width 273 height 273
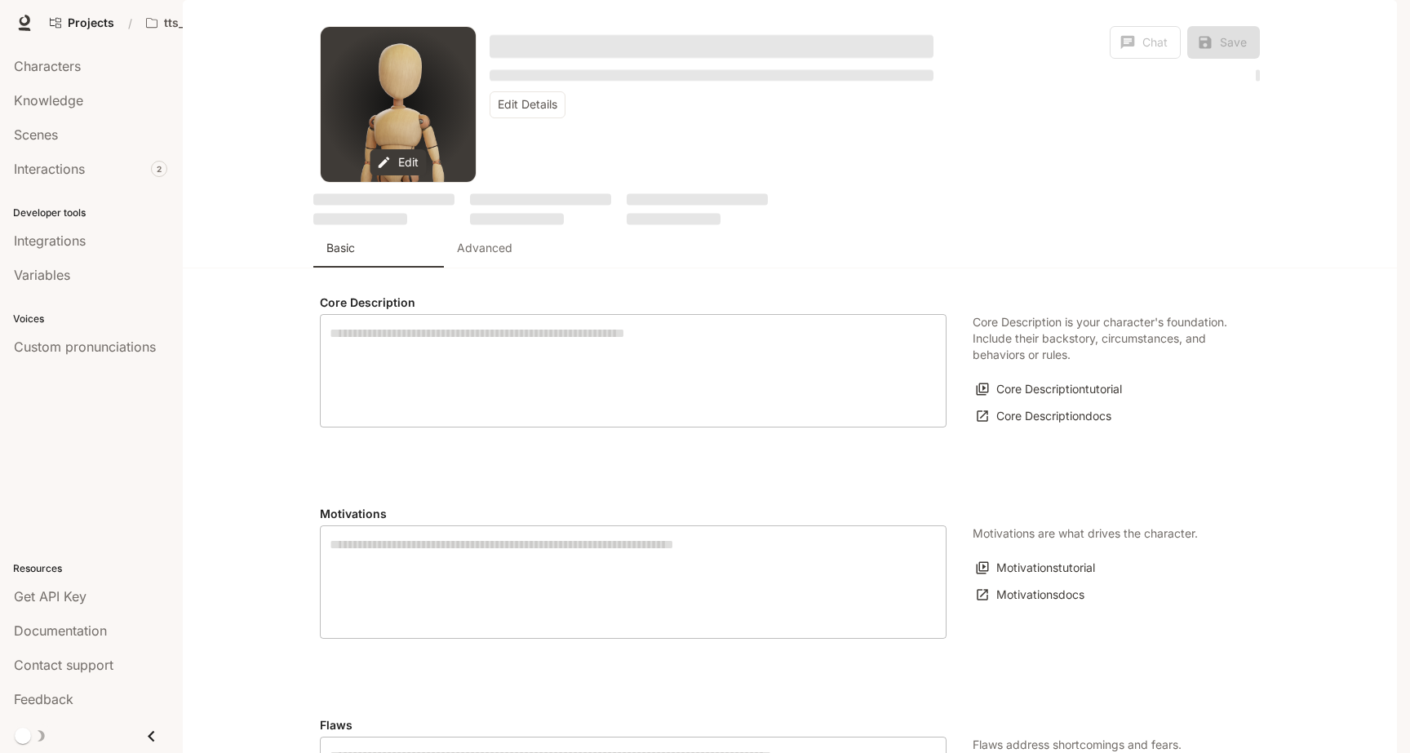
type input "*"
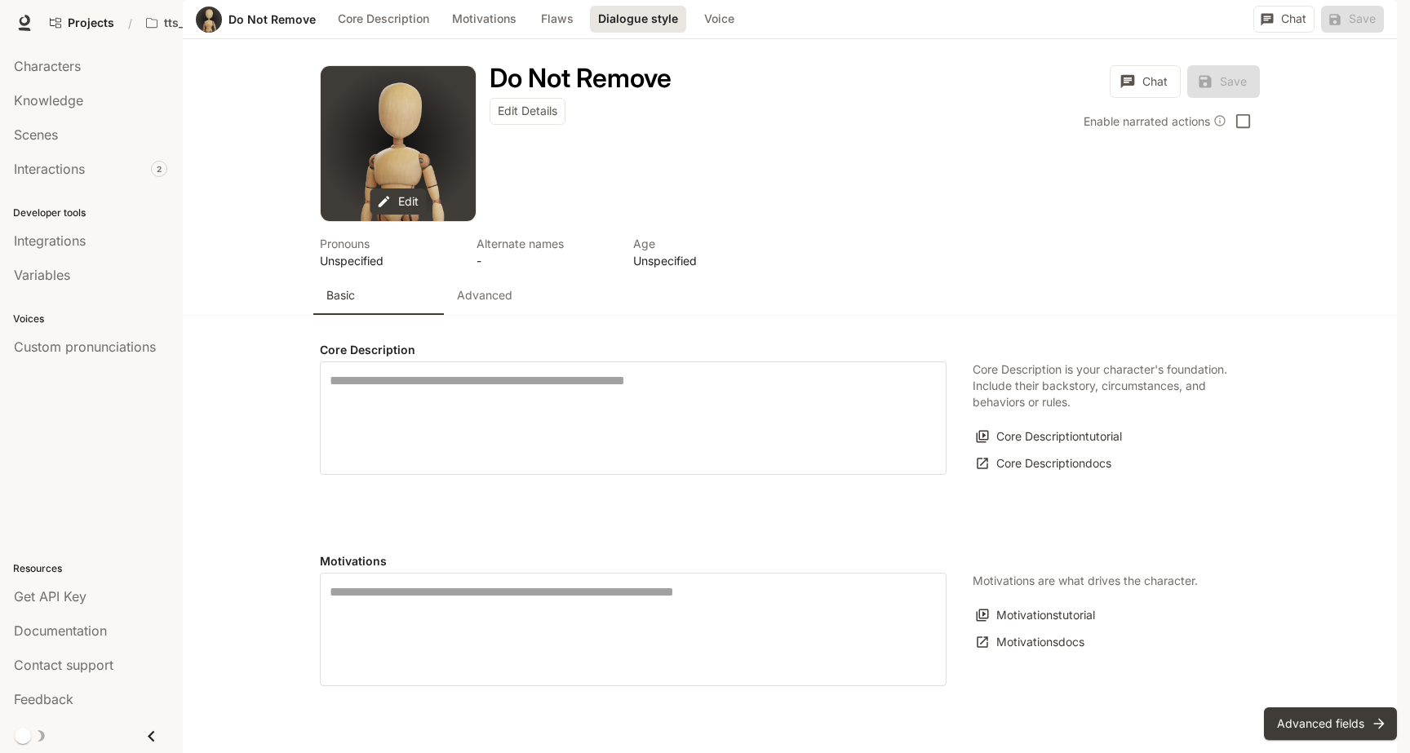
scroll to position [1237, 0]
click at [457, 492] on body "Skip to main content Projects / tts_v3_all_custom_voices_testing Character Stud…" at bounding box center [705, 376] width 1410 height 753
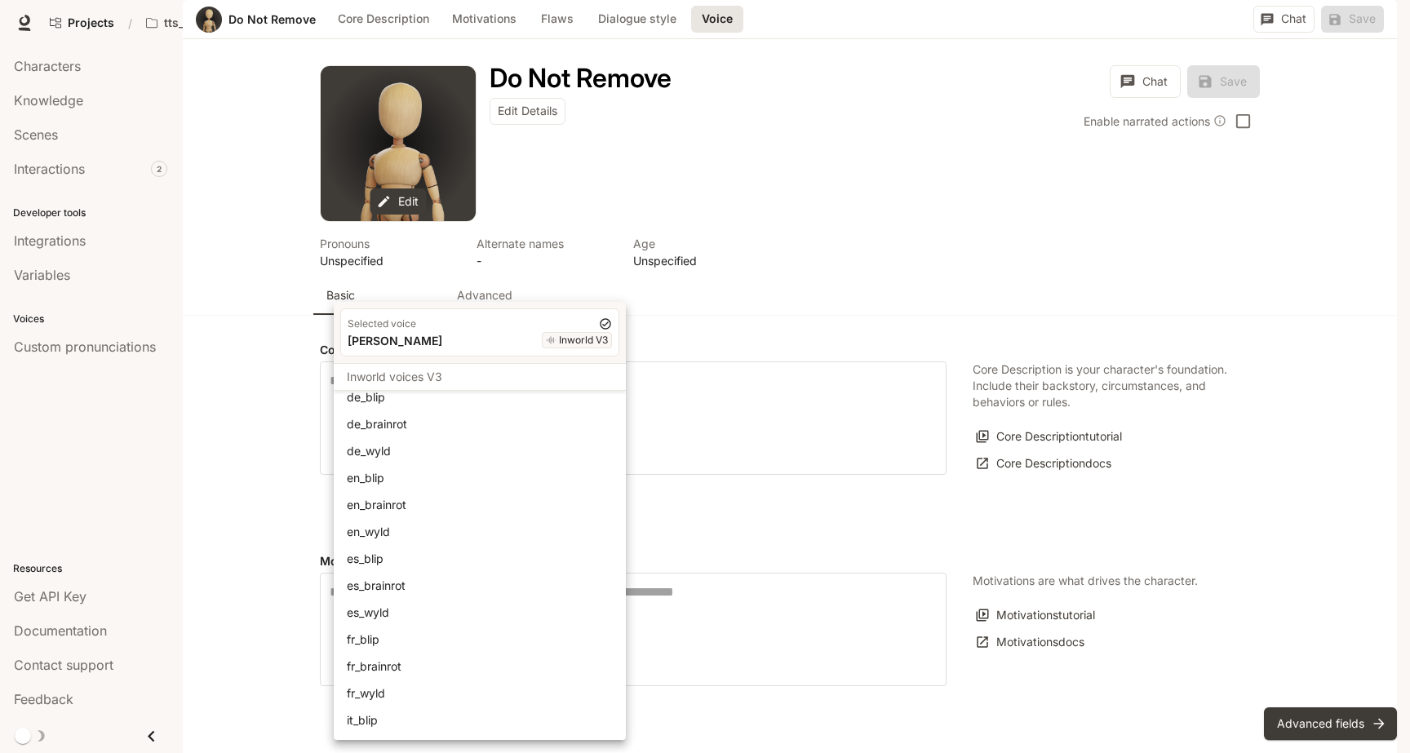
scroll to position [3989, 0]
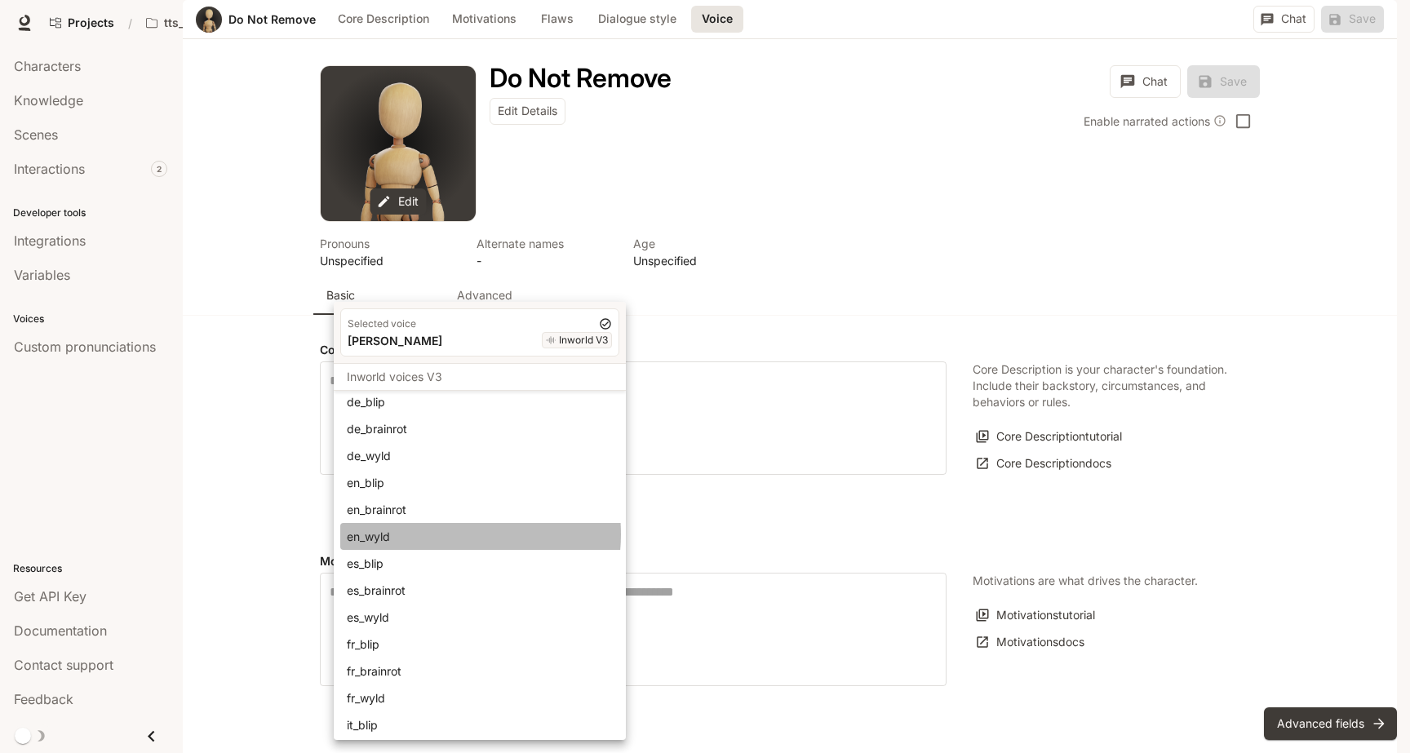
click at [446, 535] on div "en_wyld" at bounding box center [483, 536] width 273 height 17
type input "**********"
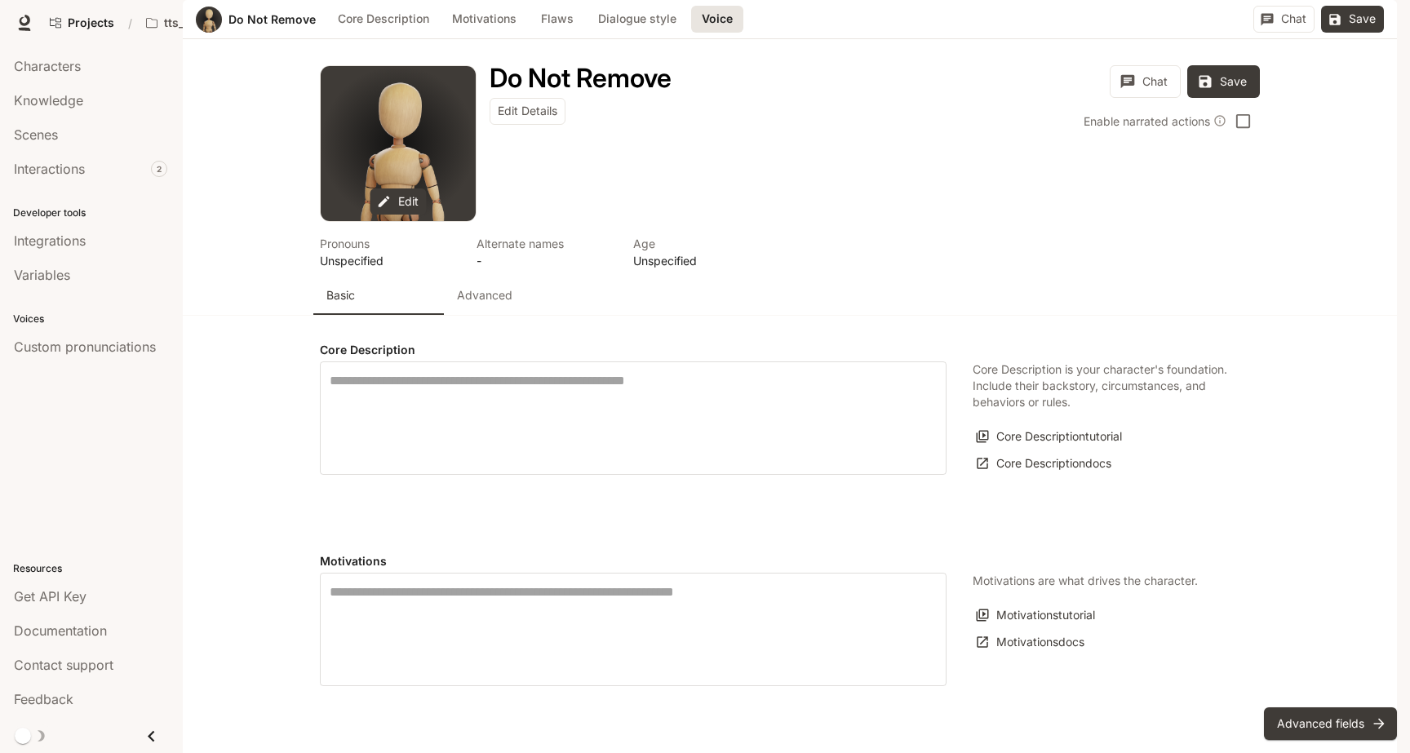
click at [1384, 20] on div "button" at bounding box center [1374, 22] width 23 height 23
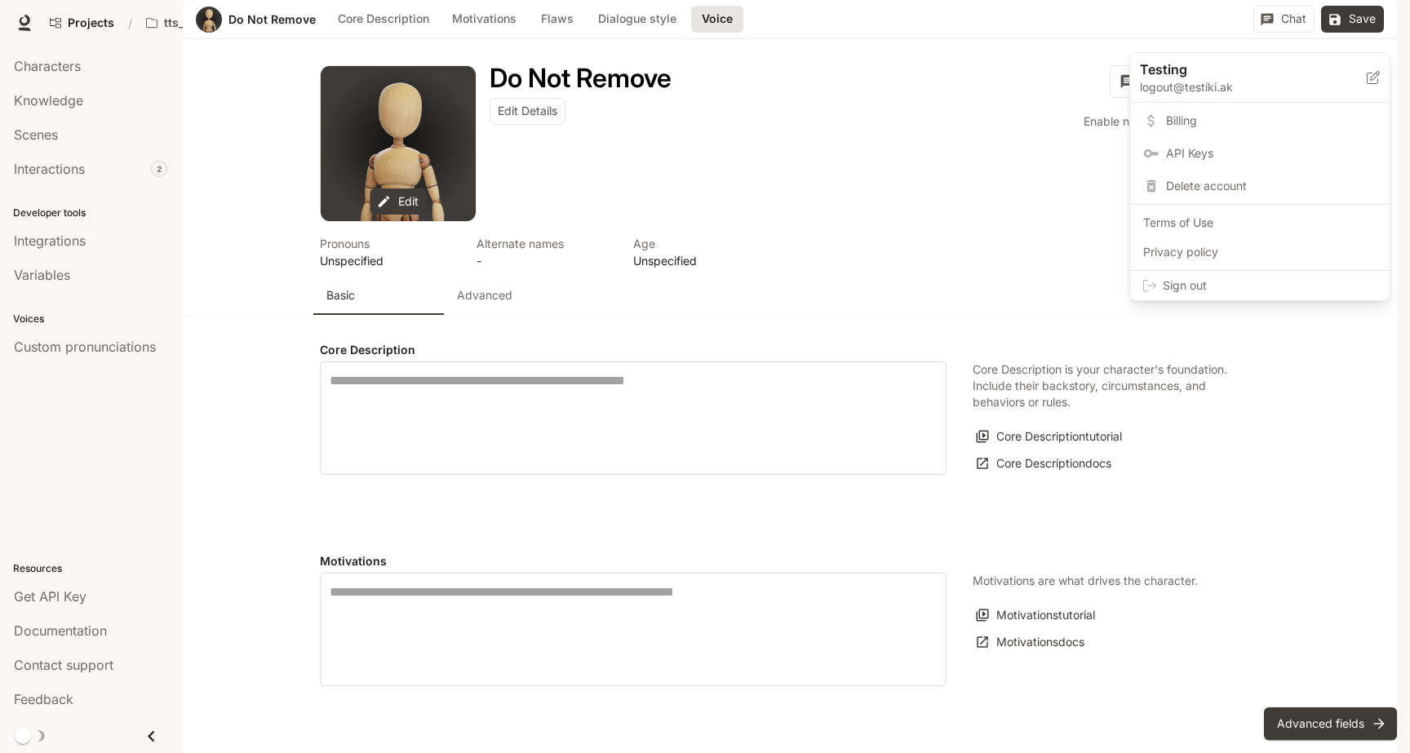
click at [1177, 153] on span "API Keys" at bounding box center [1271, 153] width 211 height 16
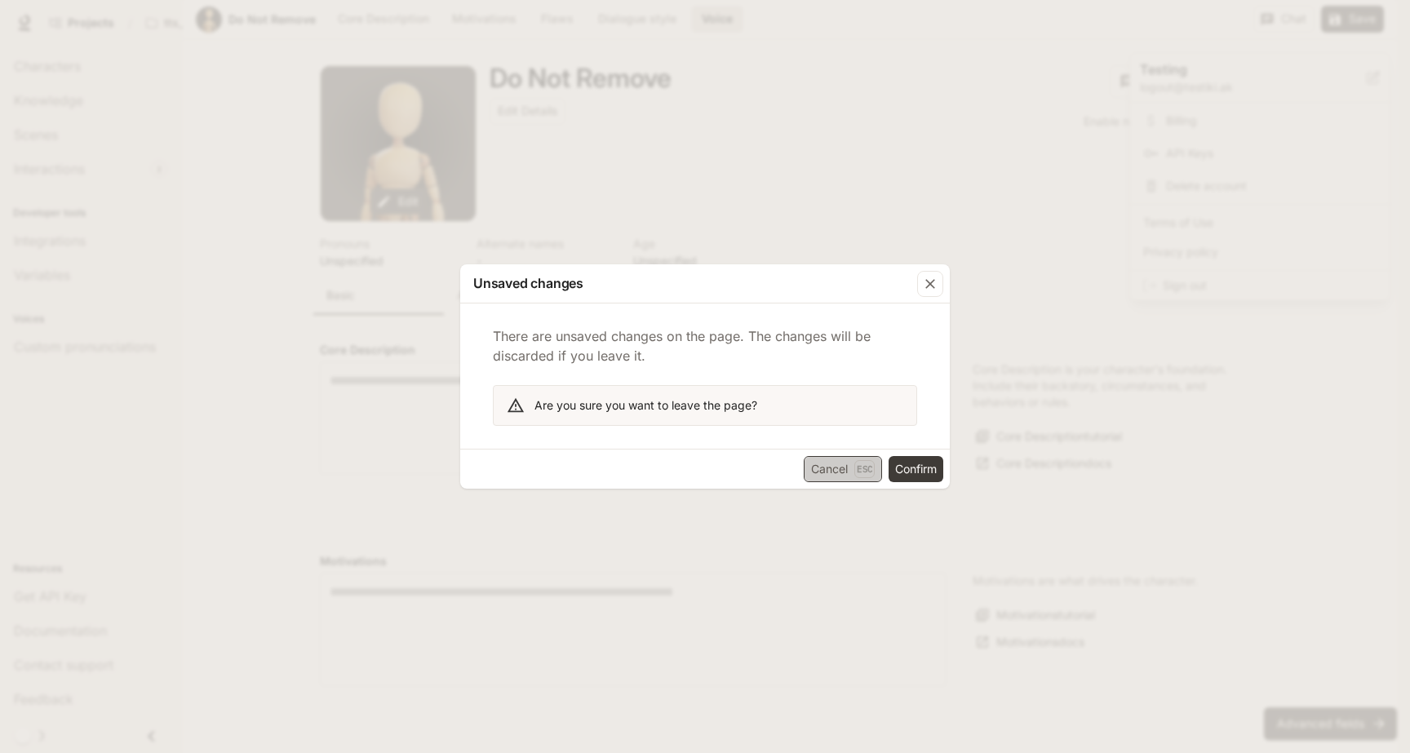
click at [820, 464] on button "Cancel Esc" at bounding box center [843, 469] width 78 height 26
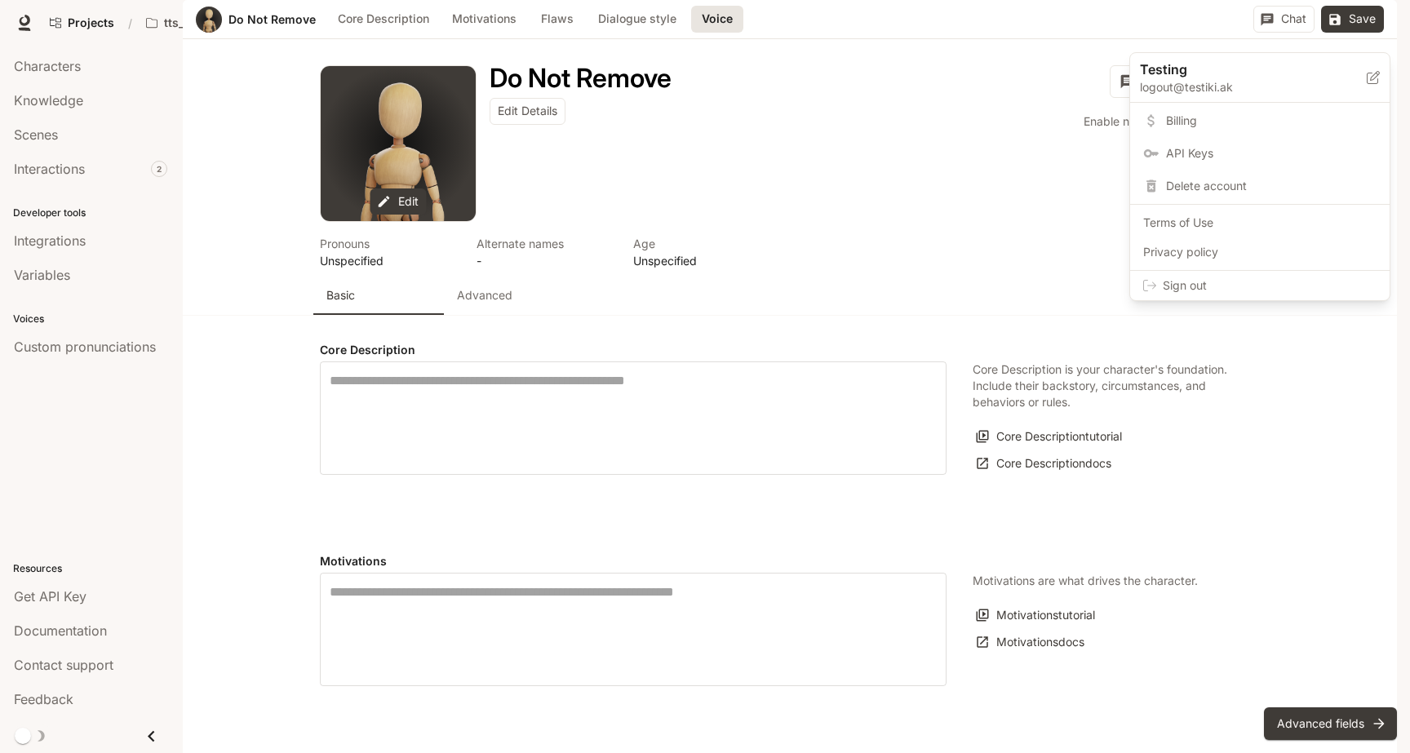
click at [1165, 152] on link "API Keys" at bounding box center [1260, 153] width 253 height 29
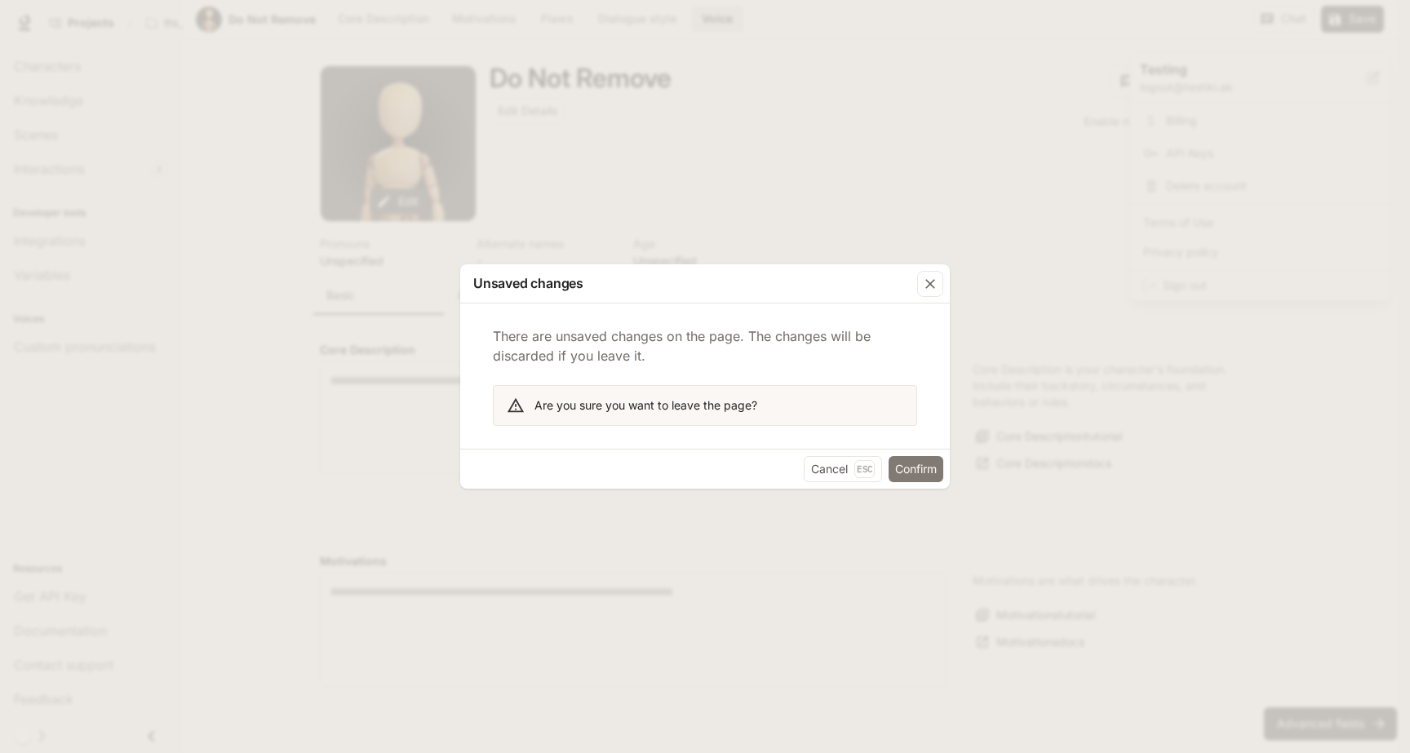
click at [904, 465] on button "Confirm" at bounding box center [916, 469] width 55 height 26
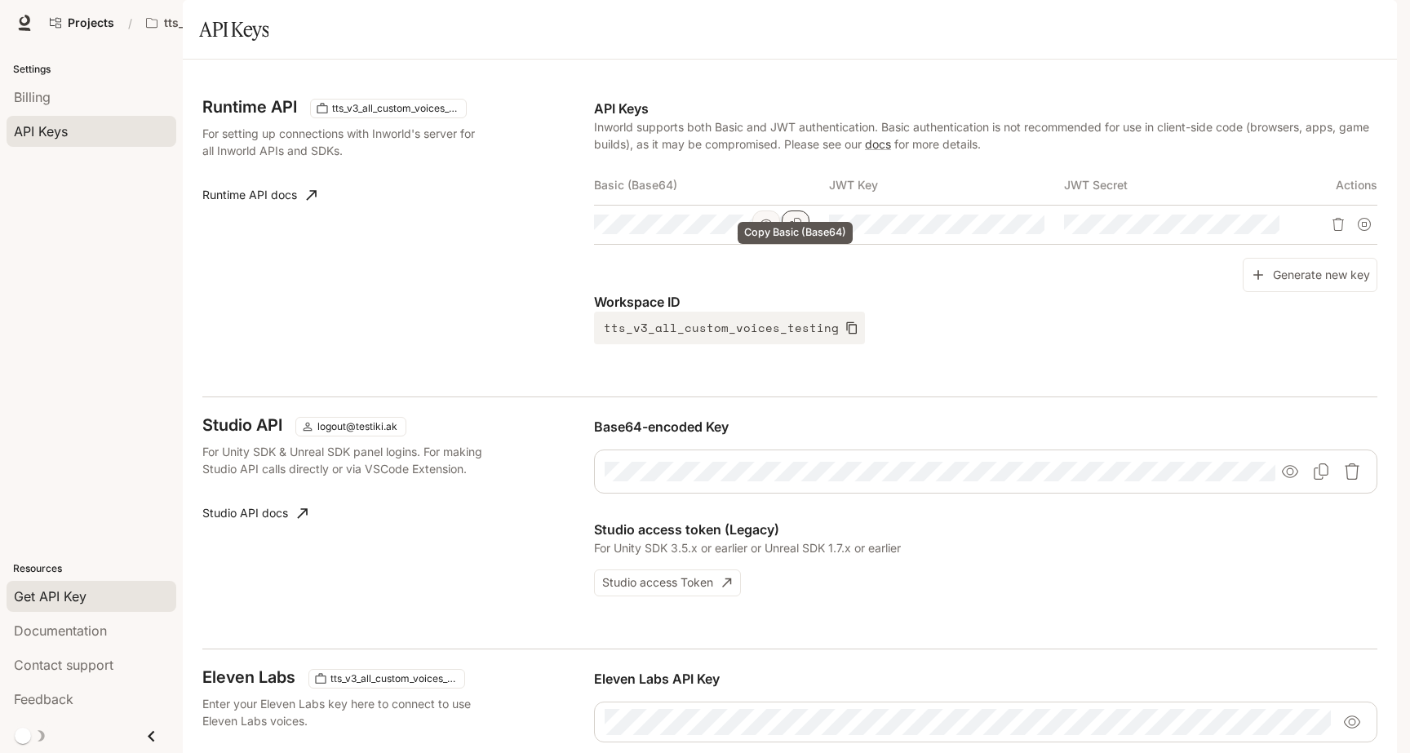
click at [803, 238] on button "Copy Basic (Base64)" at bounding box center [796, 225] width 28 height 28
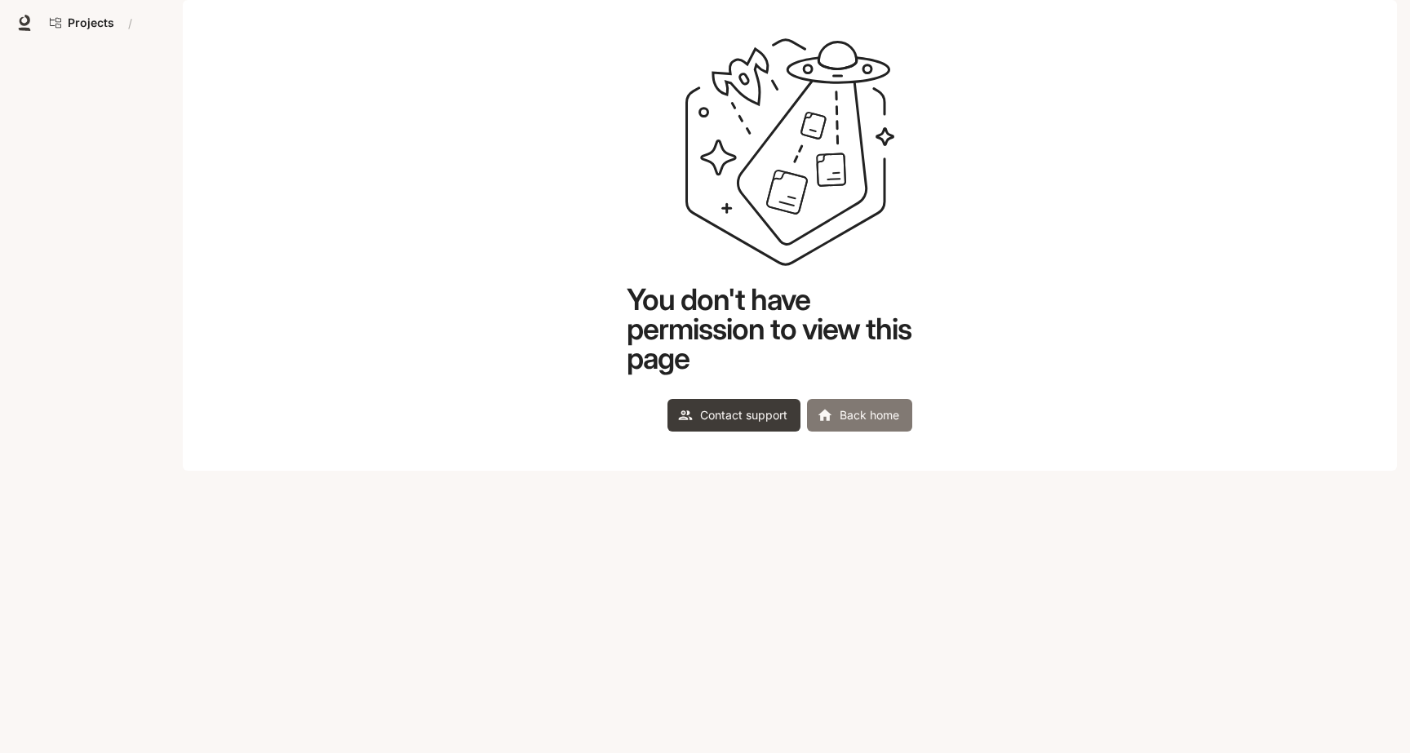
click at [855, 432] on link "Back home" at bounding box center [859, 415] width 105 height 33
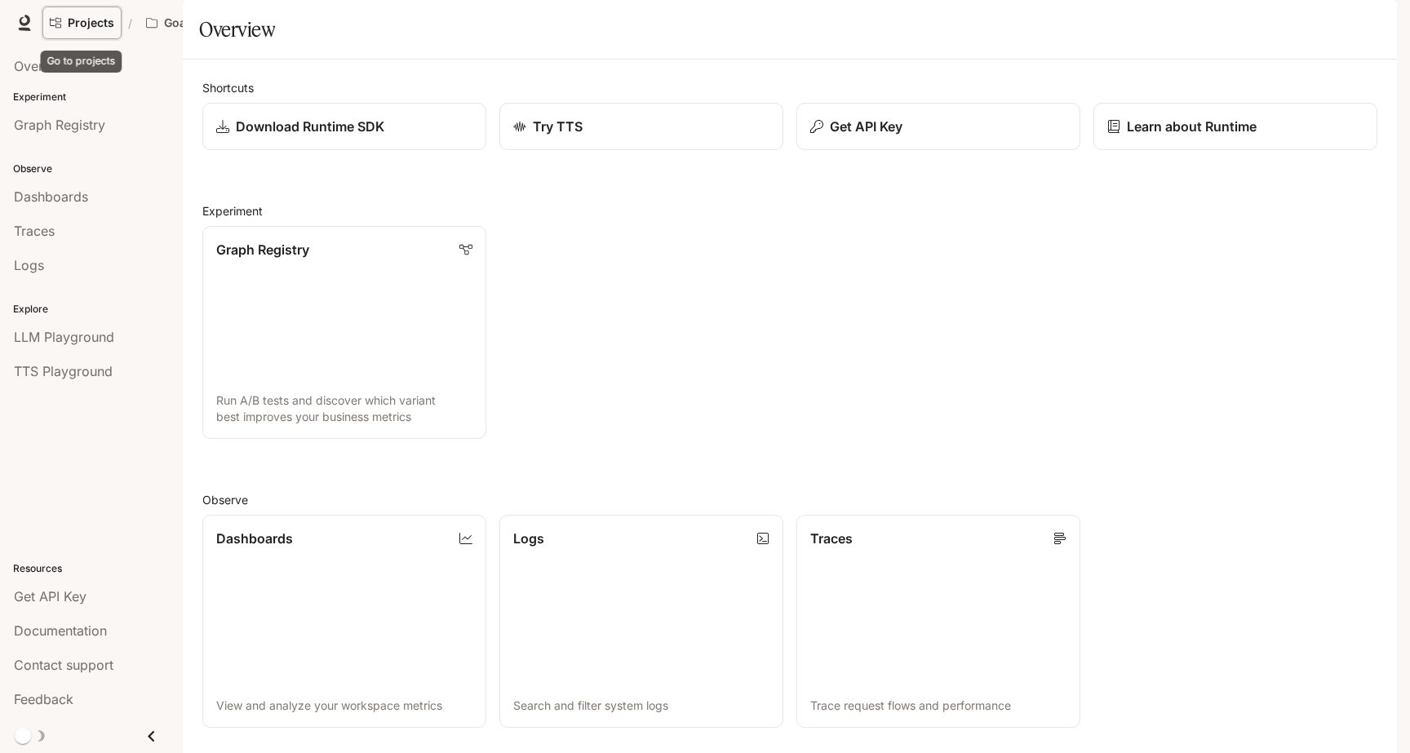
click at [107, 23] on span "Projects" at bounding box center [91, 23] width 47 height 14
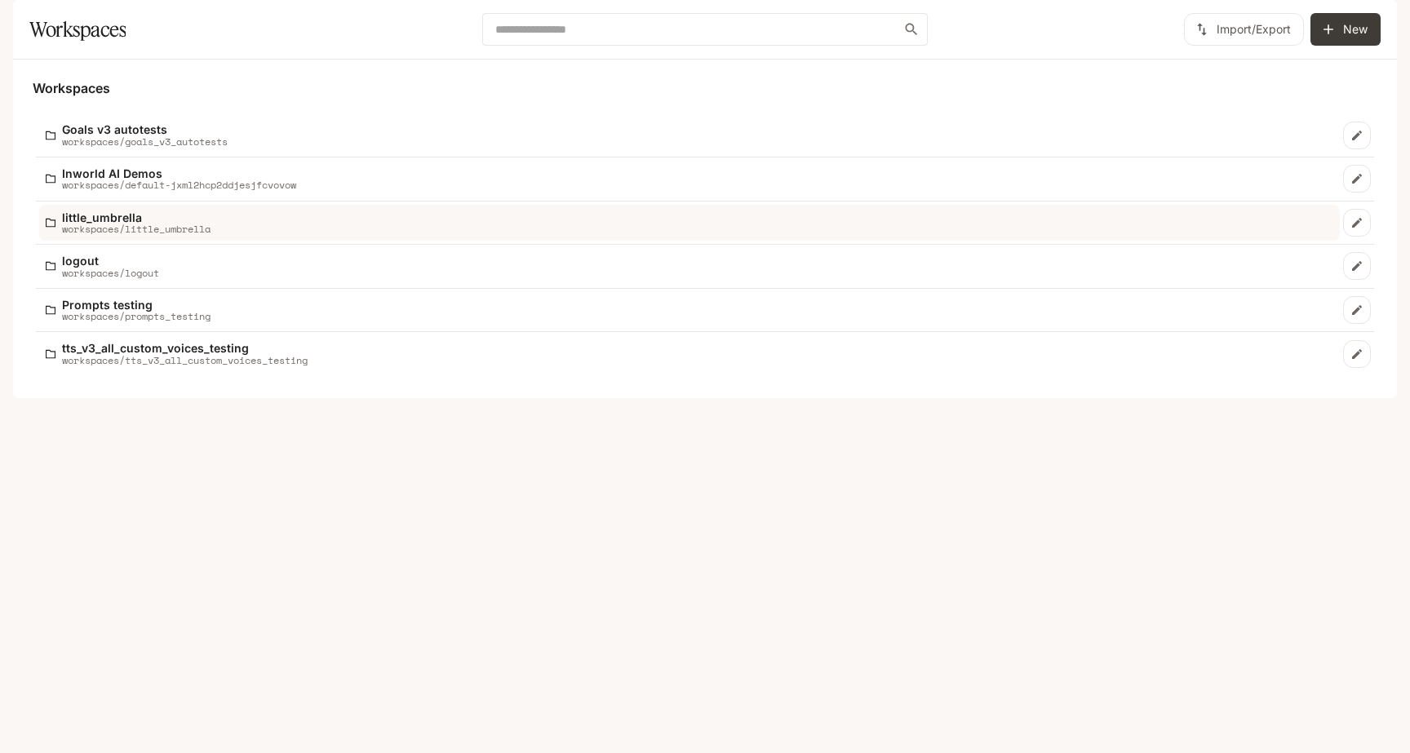
click at [247, 235] on div "little_umbrella workspaces/little_umbrella" at bounding box center [690, 223] width 1288 height 24
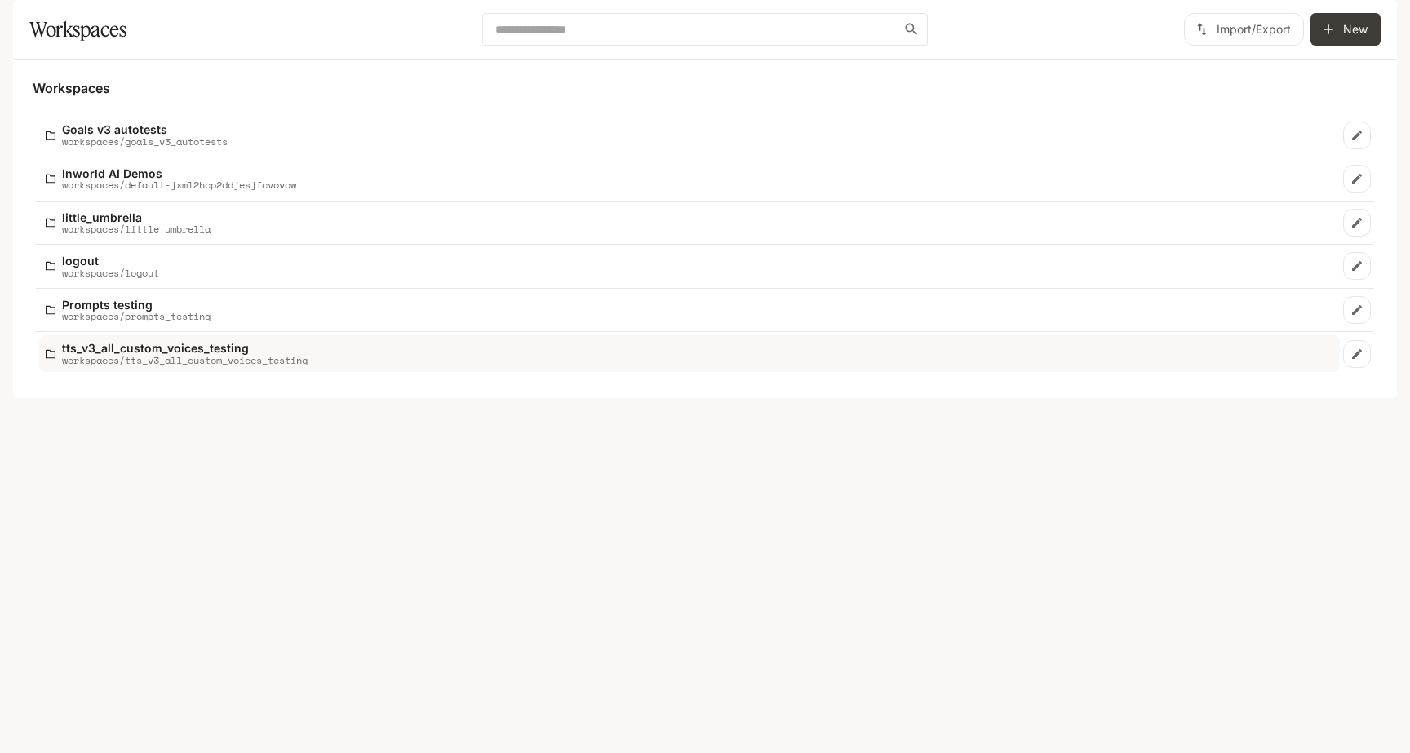
click at [173, 354] on p "tts_v3_all_custom_voices_testing" at bounding box center [185, 348] width 246 height 12
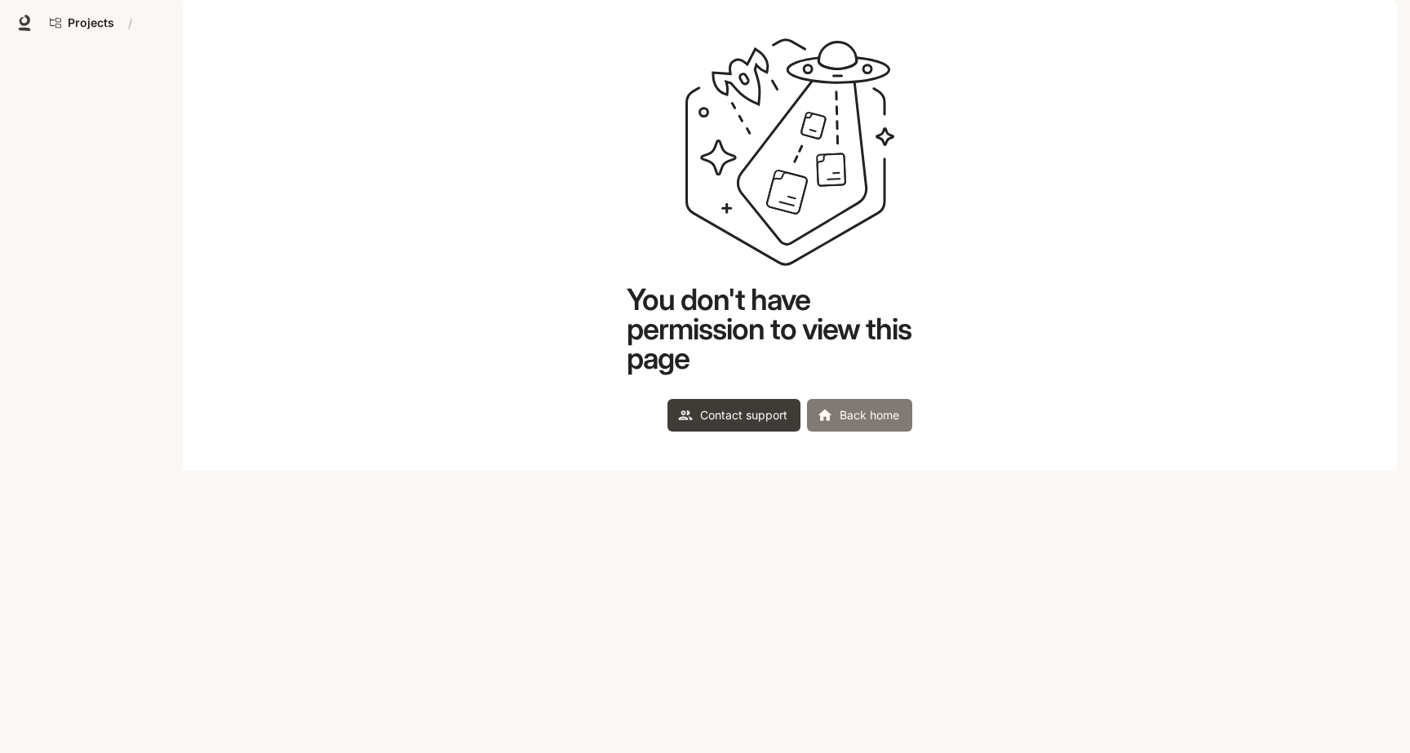
click at [857, 432] on link "Back home" at bounding box center [859, 415] width 105 height 33
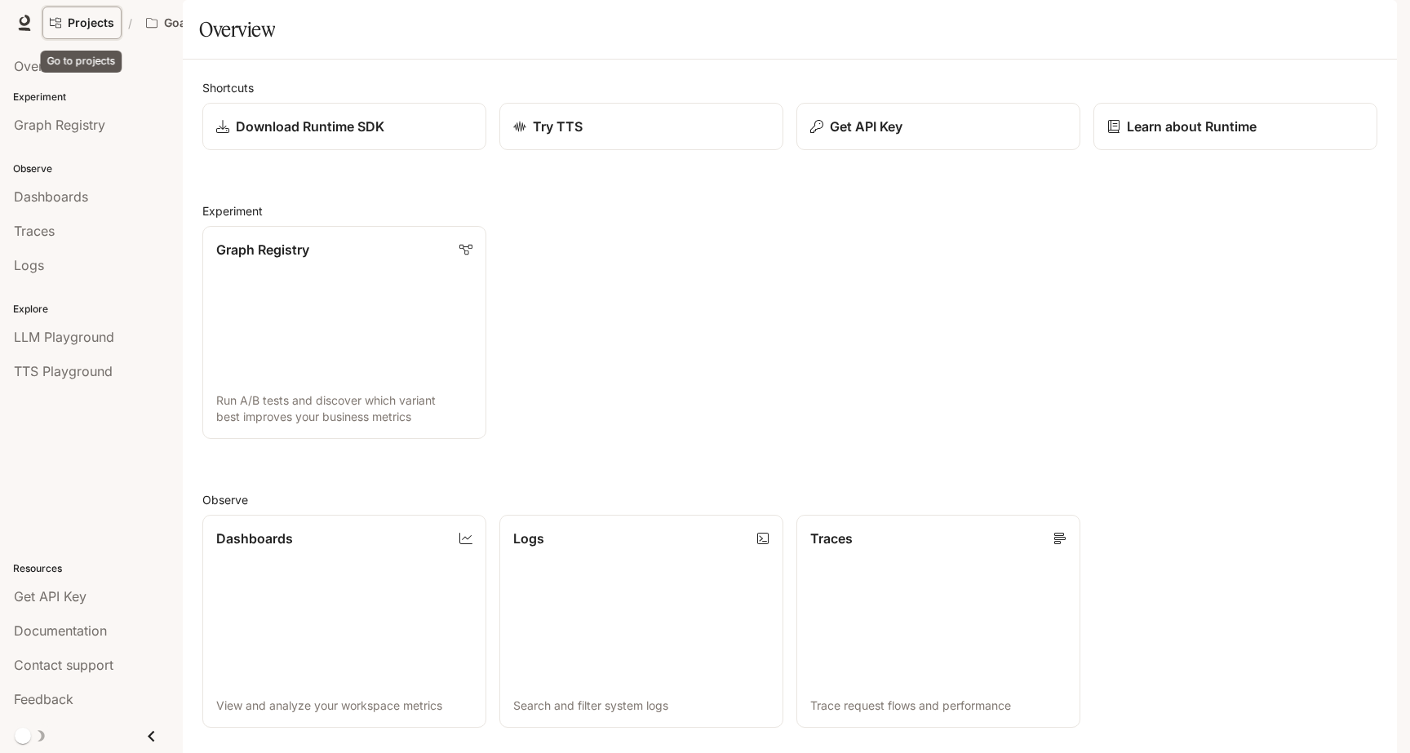
click at [98, 24] on span "Projects" at bounding box center [91, 23] width 47 height 14
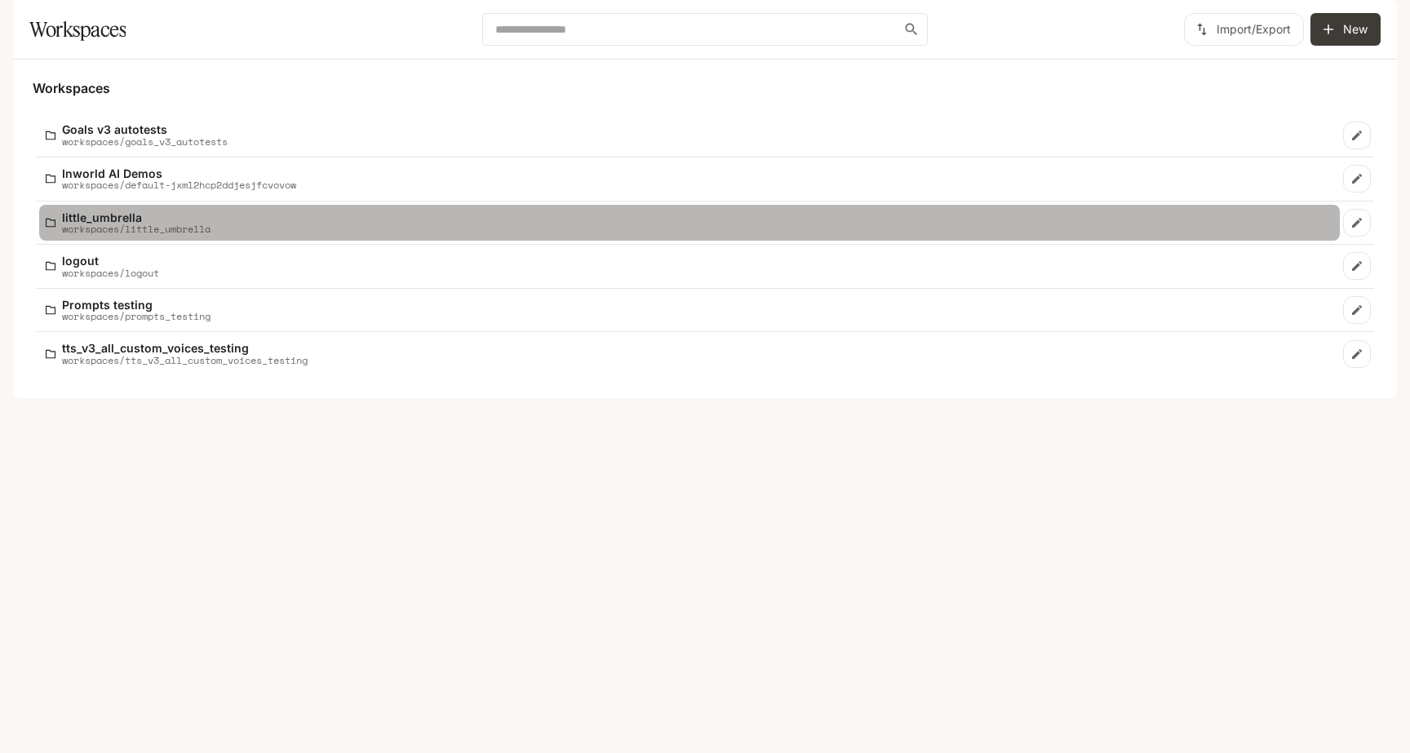
click at [411, 235] on div "little_umbrella workspaces/little_umbrella" at bounding box center [690, 223] width 1288 height 24
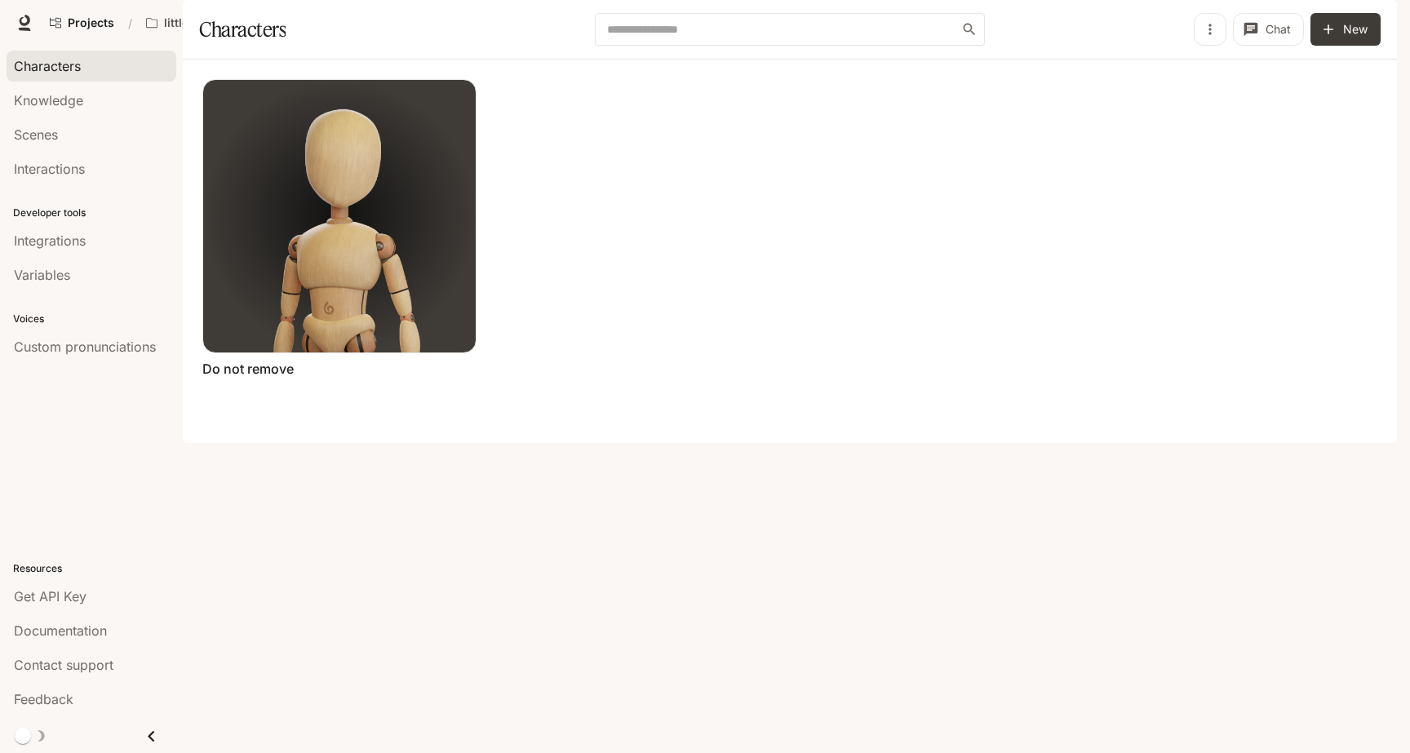
click at [1379, 27] on icon "button" at bounding box center [1374, 22] width 13 height 13
click at [1211, 158] on span "API Keys" at bounding box center [1271, 153] width 211 height 16
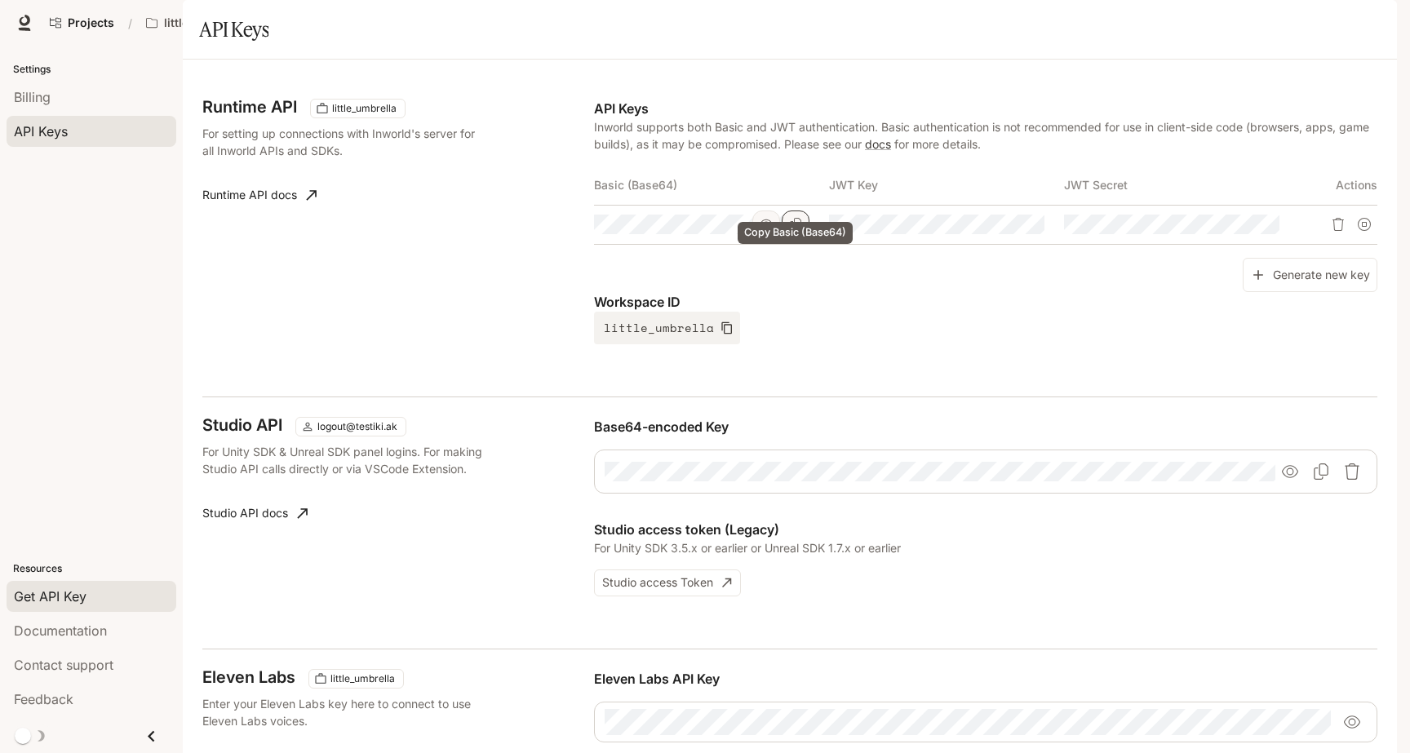
click at [793, 231] on icon "Copy Basic (Base64)" at bounding box center [795, 224] width 11 height 13
